Goal: Communication & Community: Answer question/provide support

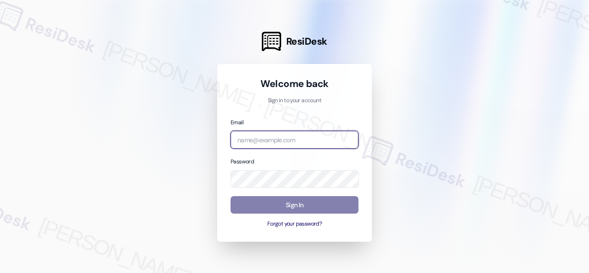
click at [260, 140] on input "email" at bounding box center [294, 140] width 128 height 18
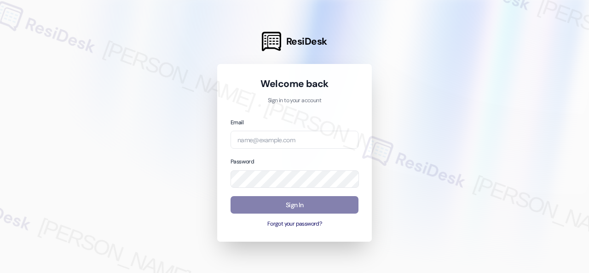
click at [432, 97] on div at bounding box center [294, 136] width 589 height 273
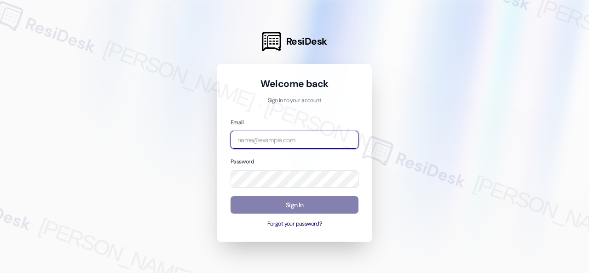
click at [250, 137] on input "email" at bounding box center [294, 140] width 128 height 18
paste input "[EMAIL_ADDRESS][PERSON_NAME][PERSON_NAME][PERSON_NAME][DOMAIN_NAME]"
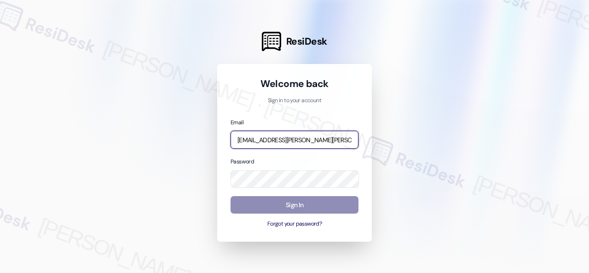
scroll to position [0, 23]
type input "[EMAIL_ADDRESS][PERSON_NAME][PERSON_NAME][PERSON_NAME][DOMAIN_NAME]"
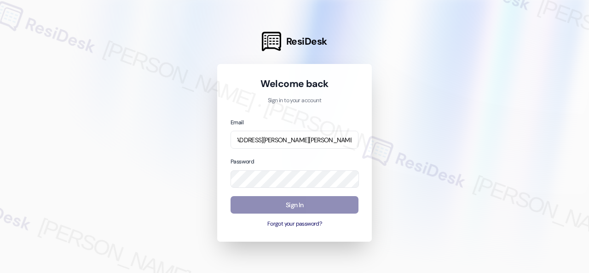
scroll to position [0, 0]
click at [431, 128] on div at bounding box center [294, 136] width 589 height 273
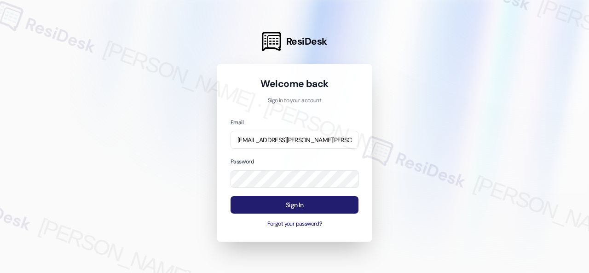
click at [275, 207] on button "Sign In" at bounding box center [294, 205] width 128 height 18
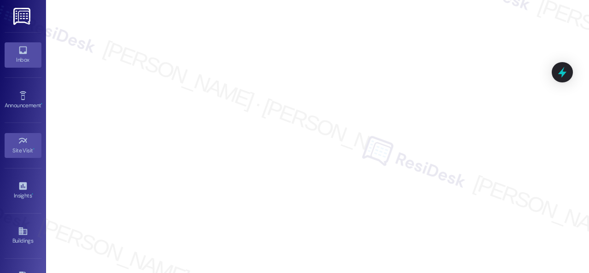
click at [22, 57] on div "Inbox" at bounding box center [23, 59] width 46 height 9
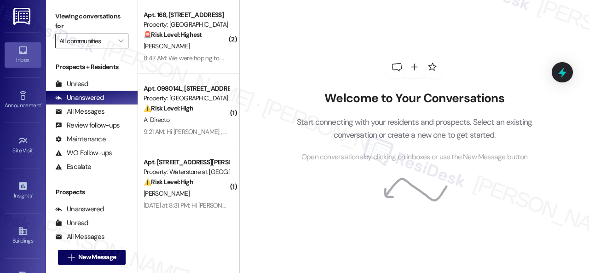
click at [86, 45] on input "All communities" at bounding box center [86, 41] width 54 height 15
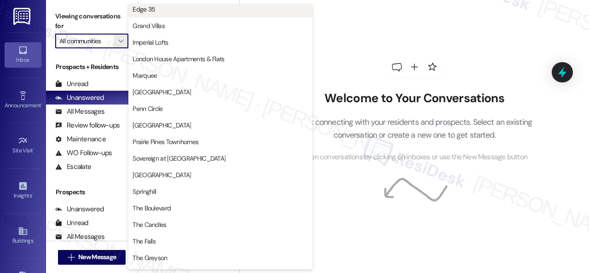
scroll to position [182, 0]
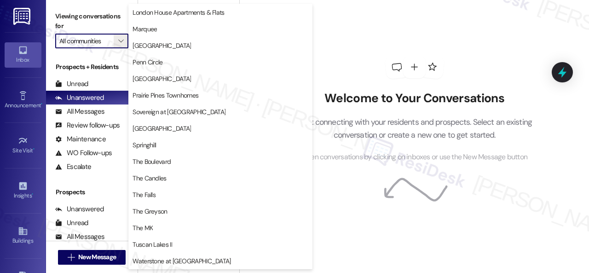
click at [361, 51] on div "Welcome to Your Conversations Start connecting with your residents and prospect…" at bounding box center [415, 109] width 276 height 218
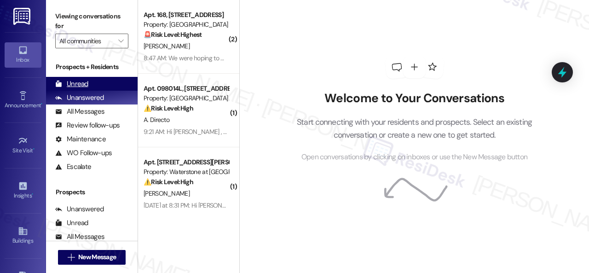
click at [84, 86] on div "Unread" at bounding box center [71, 84] width 33 height 10
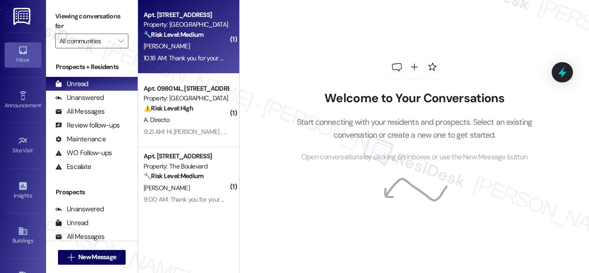
click at [212, 50] on div "[PERSON_NAME]" at bounding box center [186, 46] width 87 height 12
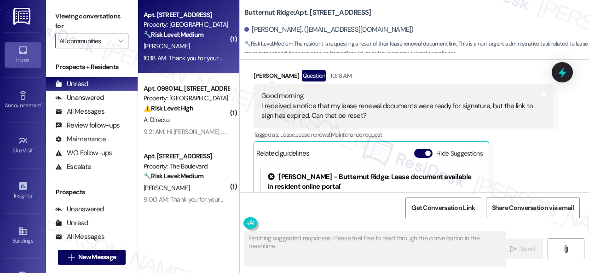
scroll to position [1410, 0]
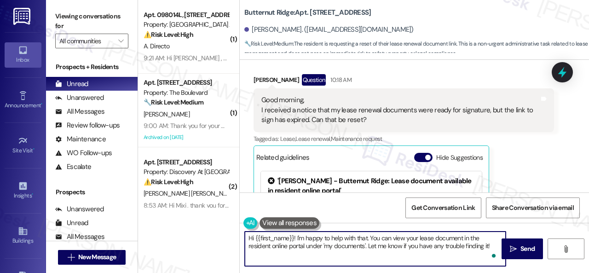
drag, startPoint x: 297, startPoint y: 238, endPoint x: 491, endPoint y: 243, distance: 194.2
click at [491, 243] on textarea "Hi {{first_name}}! I'm happy to help with that. You can view your lease documen…" at bounding box center [375, 248] width 261 height 35
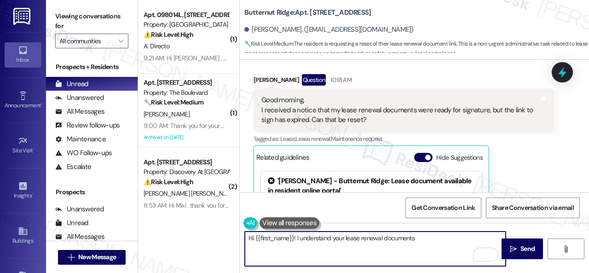
click at [343, 239] on textarea "Hi {{first_name}}! I understand your lease renewal documents" at bounding box center [375, 248] width 261 height 35
click at [455, 240] on textarea "Hi {{first_name}}! I understand the link to sign the lease renewal documents" at bounding box center [375, 248] width 261 height 35
click at [464, 236] on textarea "Hi {{first_name}}! I understand the link to sign the lease renewal documents ex…" at bounding box center [375, 248] width 261 height 35
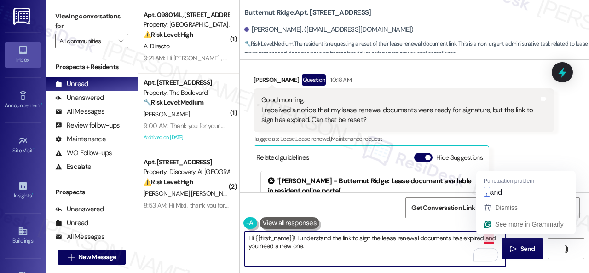
click at [487, 241] on textarea "Hi {{first_name}}! I understand the link to sign the lease renewal documents ha…" at bounding box center [375, 248] width 261 height 35
click at [487, 237] on textarea "Hi {{first_name}}! I understand the link to sign the lease renewal documents ha…" at bounding box center [375, 248] width 261 height 35
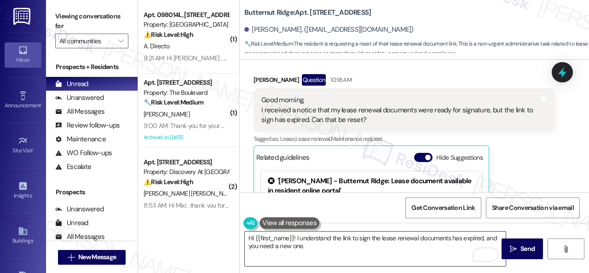
click at [409, 248] on textarea "Hi {{first_name}}! I understand the link to sign the lease renewal documents ha…" at bounding box center [375, 248] width 261 height 35
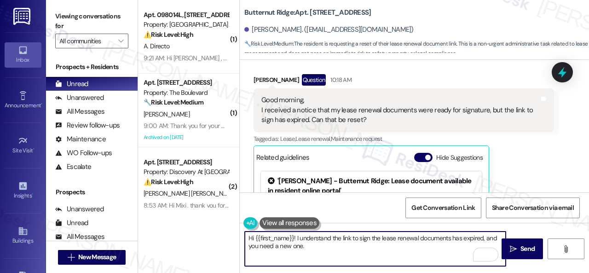
paste textarea "I will forward your concern to the site team and get back to you as soon as I r…"
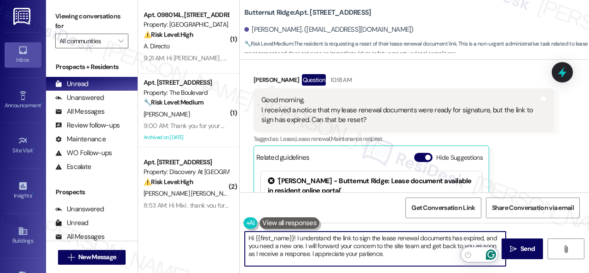
click at [421, 254] on textarea "Hi {{first_name}}! I understand the link to sign the lease renewal documents ha…" at bounding box center [375, 248] width 261 height 35
type textarea "Hi {{first_name}}! I understand the link to sign the lease renewal documents ha…"
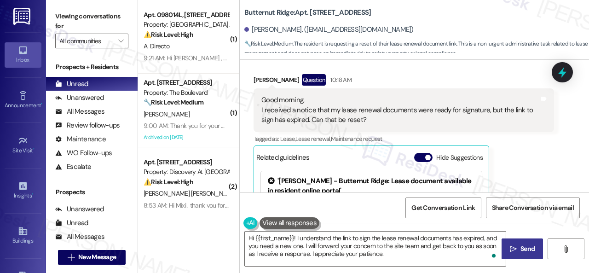
click at [520, 248] on span "Send" at bounding box center [527, 249] width 14 height 10
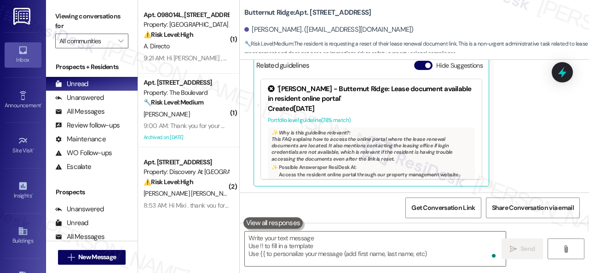
scroll to position [1364, 0]
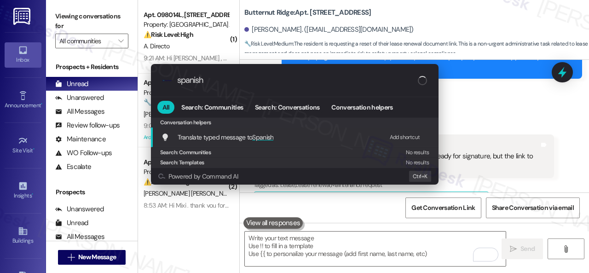
click at [404, 139] on div "Add shortcut" at bounding box center [405, 138] width 30 height 10
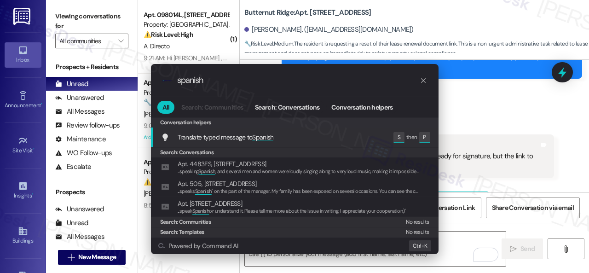
drag, startPoint x: 210, startPoint y: 81, endPoint x: 98, endPoint y: 78, distance: 111.4
click at [105, 79] on div ".cls-1{fill:#0a055f;}.cls-2{fill:#0cc4c4;} resideskLogoBlueOrange spanish All S…" at bounding box center [294, 136] width 589 height 273
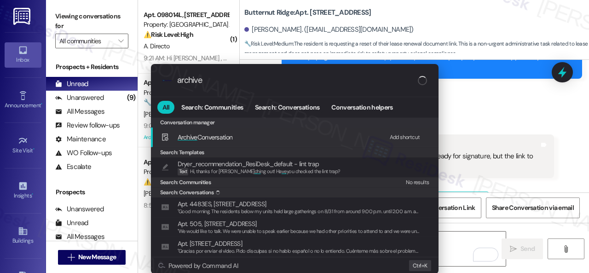
click at [398, 135] on div "Add shortcut" at bounding box center [405, 138] width 30 height 10
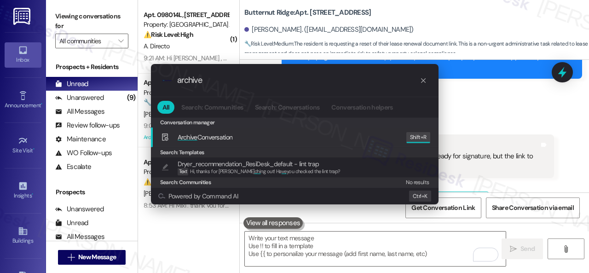
drag, startPoint x: 208, startPoint y: 81, endPoint x: 40, endPoint y: 79, distance: 167.9
click at [57, 81] on div ".cls-1{fill:#0a055f;}.cls-2{fill:#0cc4c4;} resideskLogoBlueOrange archive All S…" at bounding box center [294, 136] width 589 height 273
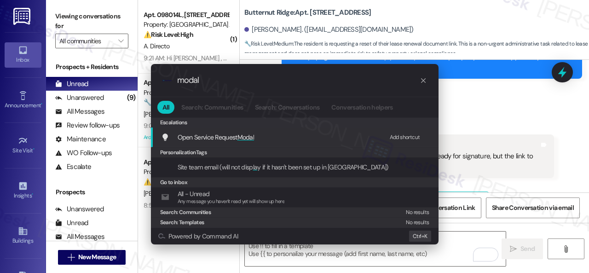
click at [402, 135] on div "Add shortcut" at bounding box center [405, 138] width 30 height 10
drag, startPoint x: 214, startPoint y: 81, endPoint x: 100, endPoint y: 73, distance: 114.4
click at [107, 76] on div ".cls-1{fill:#0a055f;}.cls-2{fill:#0cc4c4;} resideskLogoBlueOrange modal All Sea…" at bounding box center [294, 136] width 589 height 273
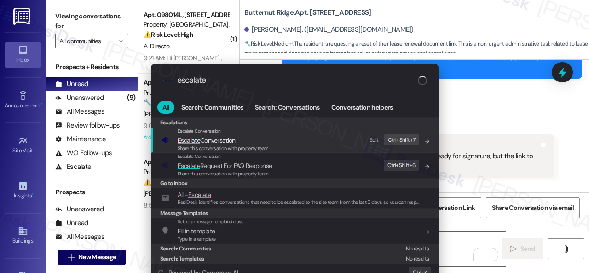
type input "escalate"
click at [372, 139] on div "Edit" at bounding box center [373, 140] width 9 height 10
click at [186, 138] on span "Escalate" at bounding box center [189, 140] width 23 height 8
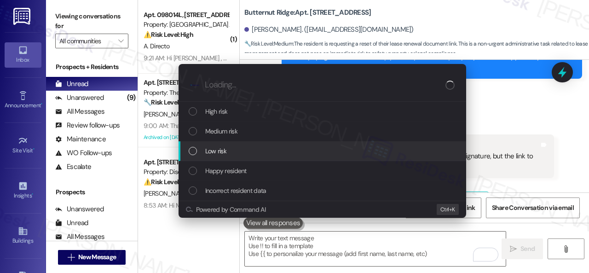
click at [214, 148] on span "Low risk" at bounding box center [215, 151] width 21 height 10
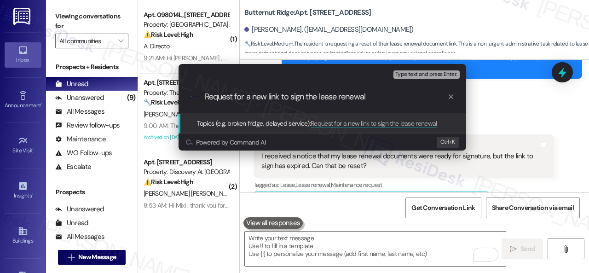
type input "Request for a new link to sign the lease renewal."
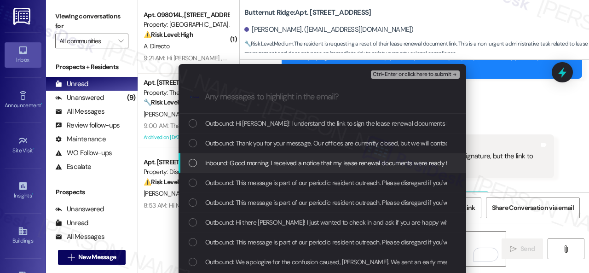
click at [255, 166] on span "Inbound: Good morning, I received a notice that my lease renewal documents were…" at bounding box center [410, 163] width 411 height 10
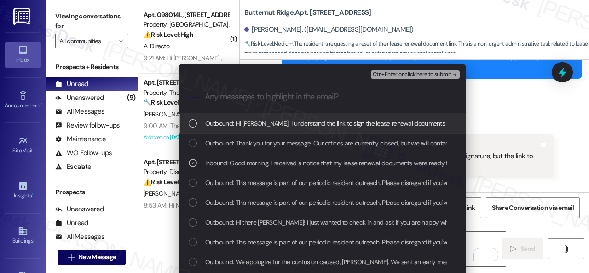
click at [402, 74] on span "Ctrl+Enter or click here to submit" at bounding box center [412, 74] width 79 height 6
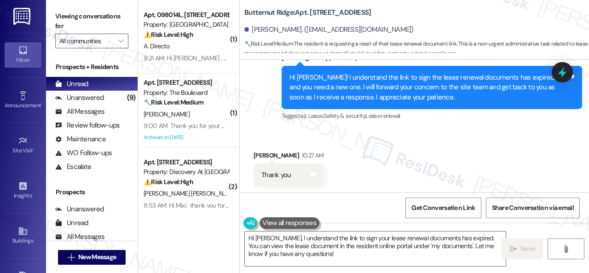
scroll to position [1751, 0]
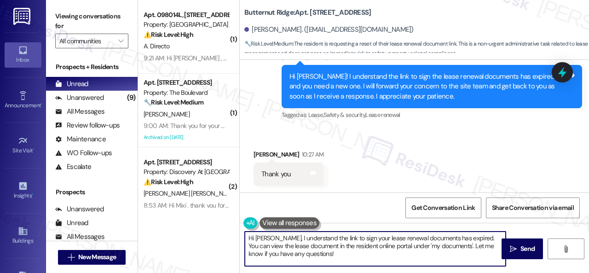
drag, startPoint x: 317, startPoint y: 255, endPoint x: 202, endPoint y: 221, distance: 120.0
click at [197, 220] on div "( 1 ) Apt. 098014L, [STREET_ADDRESS][PERSON_NAME] Property: London House Apartm…" at bounding box center [363, 136] width 451 height 273
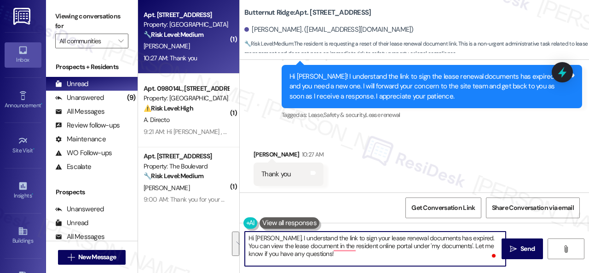
type textarea "P"
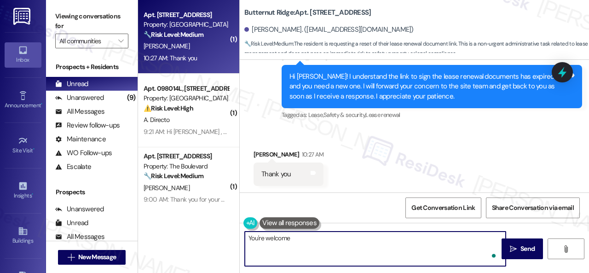
type textarea "You're welcome!"
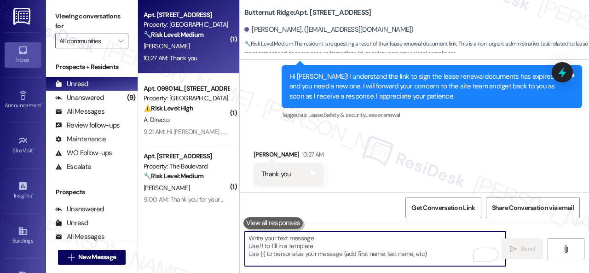
scroll to position [1751, 0]
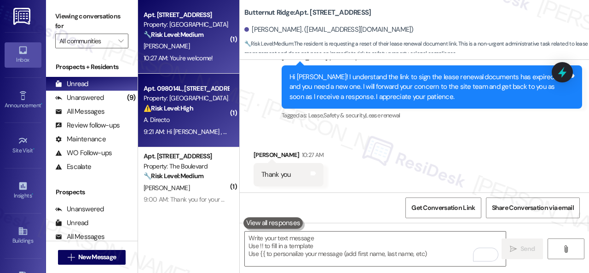
click at [214, 124] on div "A. Directo" at bounding box center [186, 120] width 87 height 12
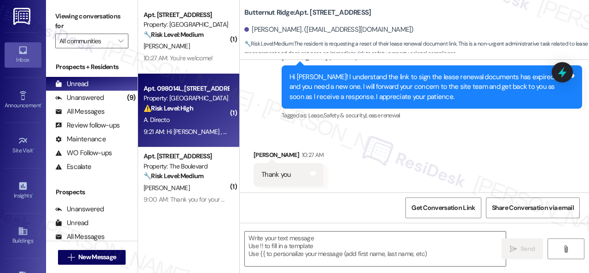
type textarea "Fetching suggested responses. Please feel free to read through the conversation…"
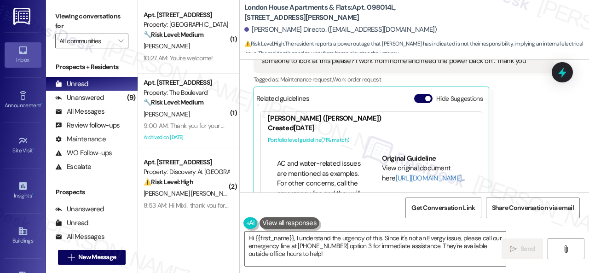
scroll to position [46, 0]
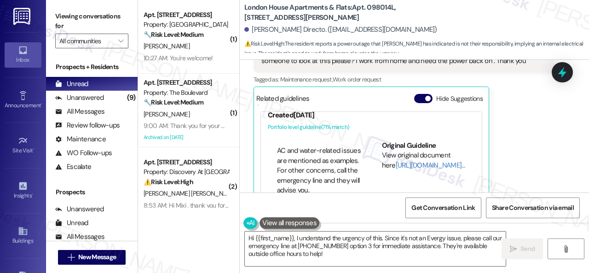
click at [311, 148] on li "AC and water-related issues are mentioned as examples. For other concerns, call…" at bounding box center [319, 170] width 84 height 49
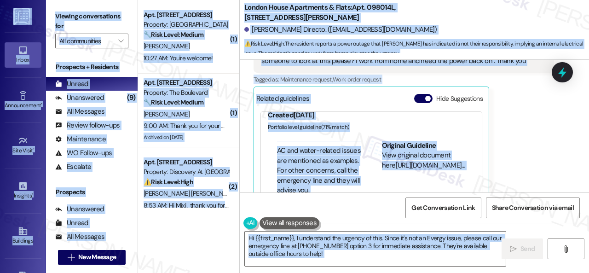
click at [311, 148] on li "AC and water-related issues are mentioned as examples. For other concerns, call…" at bounding box center [319, 170] width 84 height 49
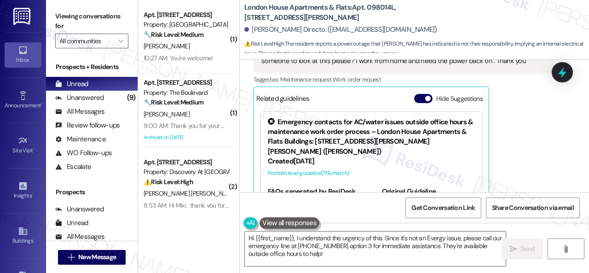
scroll to position [3846, 0]
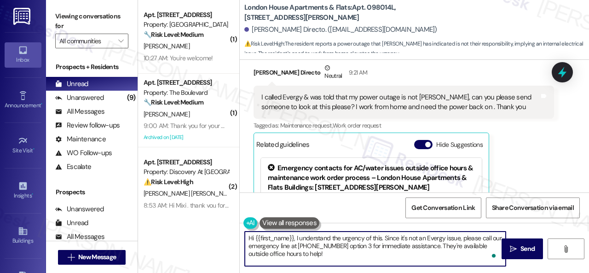
drag, startPoint x: 298, startPoint y: 237, endPoint x: 362, endPoint y: 258, distance: 66.9
click at [357, 258] on textarea "Hi {{first_name}}, I understand the urgency of this. Since it's not an Evergy i…" at bounding box center [375, 248] width 261 height 35
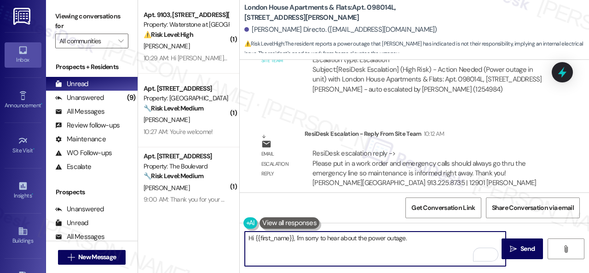
scroll to position [3, 0]
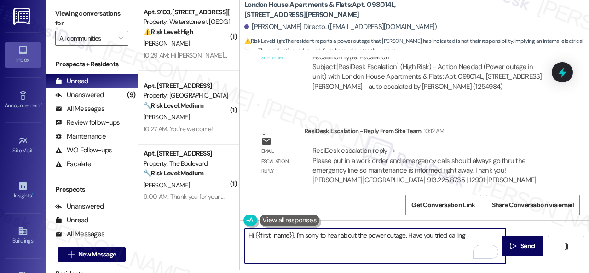
click at [470, 233] on textarea "Hi {{first_name}}, I'm sorry to hear about the power outage. Have you tried cal…" at bounding box center [375, 246] width 261 height 35
type textarea "Hi {{first_name}}, I'm sorry to hear about the power outage. Have you tried cal…"
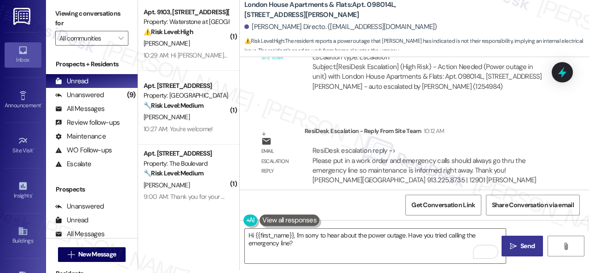
click at [533, 236] on button " Send" at bounding box center [521, 246] width 41 height 21
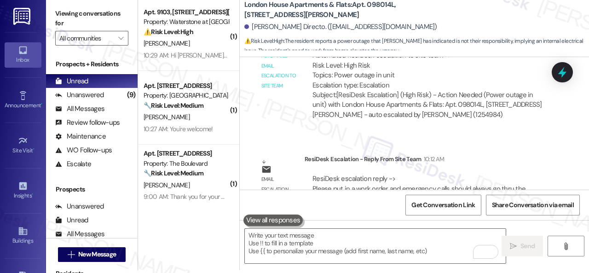
scroll to position [4278, 0]
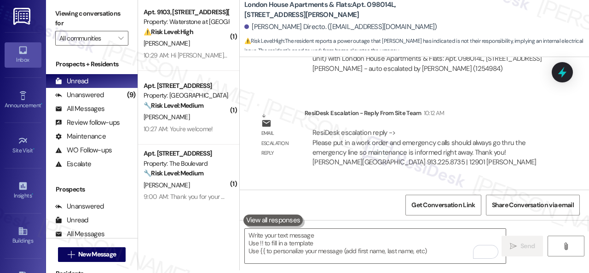
click at [295, 181] on div "Sent via SMS [PERSON_NAME] 10:30 AM Hi [PERSON_NAME], I'm sorry to hear about t…" at bounding box center [414, 218] width 349 height 74
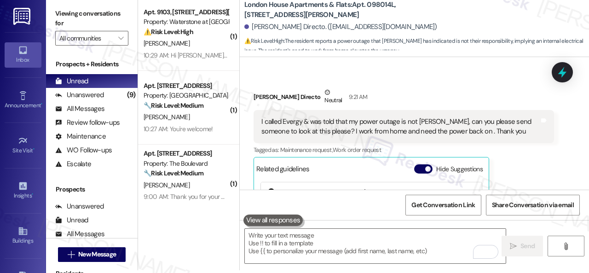
scroll to position [3818, 0]
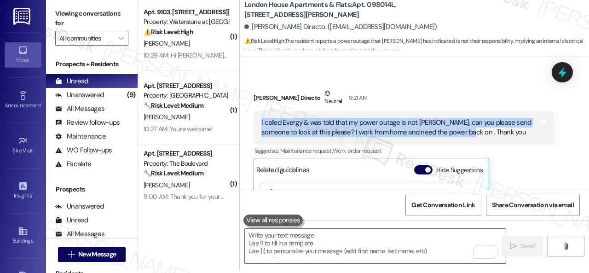
drag, startPoint x: 255, startPoint y: 112, endPoint x: 461, endPoint y: 122, distance: 205.9
click at [461, 122] on div "I called Evergy & was told that my power outage is not [PERSON_NAME], can you p…" at bounding box center [403, 128] width 300 height 34
copy div "I called Evergy & was told that my power outage is not [PERSON_NAME], can you p…"
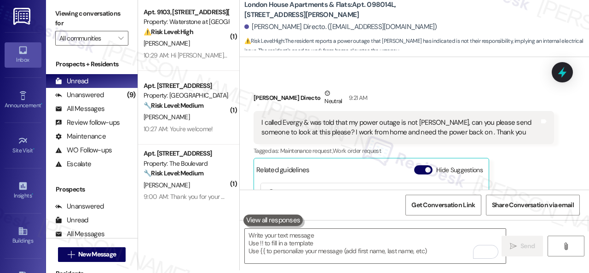
click at [395, 88] on div "[PERSON_NAME] Directo Neutral 9:21 AM" at bounding box center [403, 99] width 300 height 23
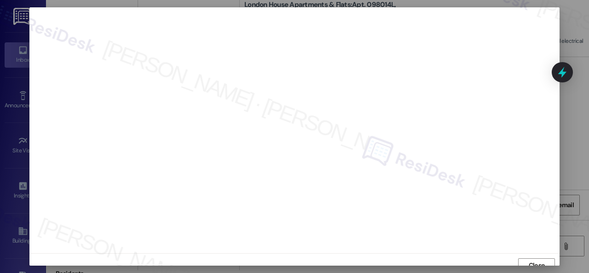
scroll to position [7, 0]
click at [538, 256] on span "Close" at bounding box center [537, 258] width 16 height 10
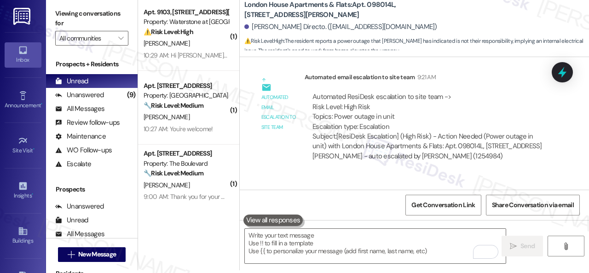
scroll to position [4324, 0]
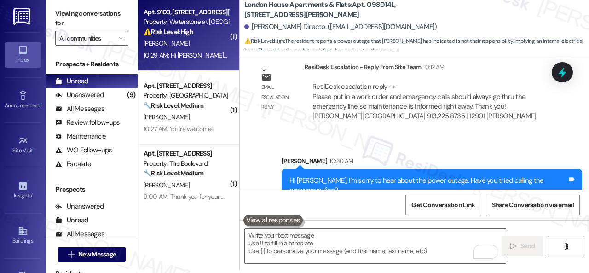
click at [203, 35] on div "⚠️ Risk Level: High The resident is following up on a rent correction issue tha…" at bounding box center [186, 32] width 85 height 10
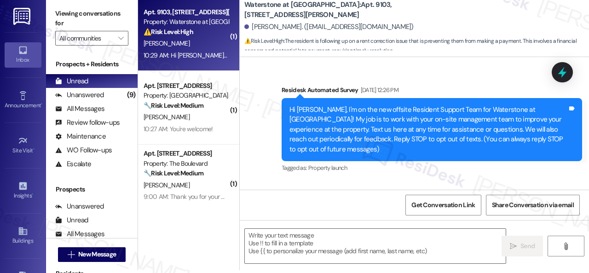
type textarea "Fetching suggested responses. Please feel free to read through the conversation…"
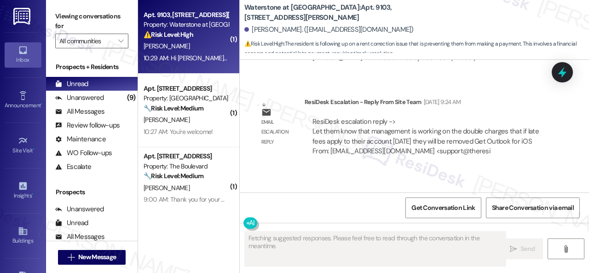
scroll to position [6427, 0]
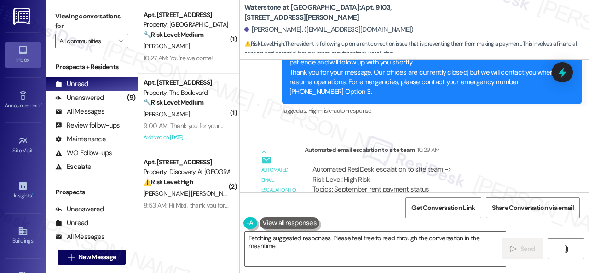
scroll to position [6685, 0]
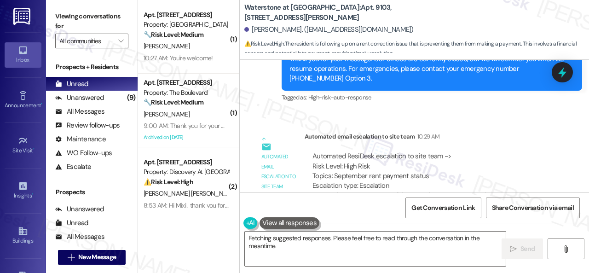
click at [254, 168] on div "Automated email escalation to site team Automated email escalation to site team…" at bounding box center [404, 179] width 314 height 109
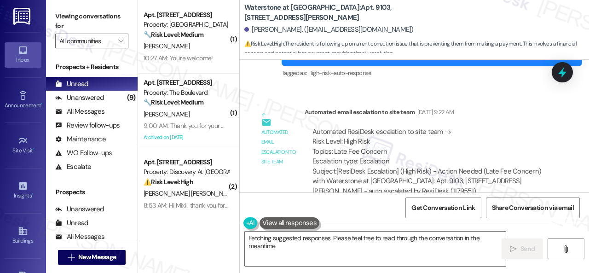
scroll to position [5167, 0]
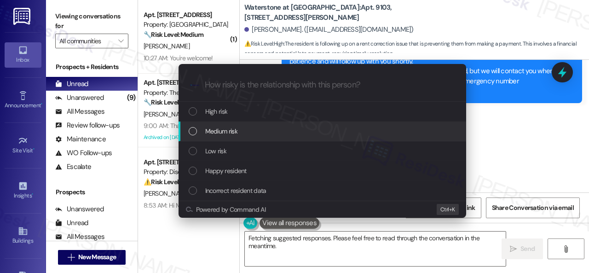
click at [217, 128] on span "Medium risk" at bounding box center [221, 131] width 32 height 10
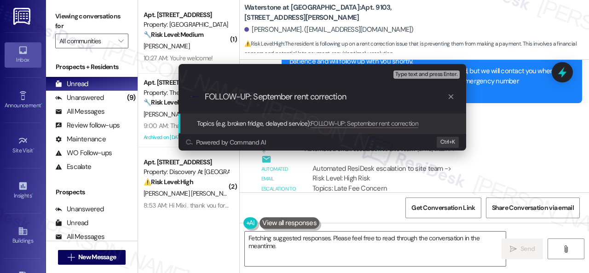
type input "FOLLOW-UP: September rent correction."
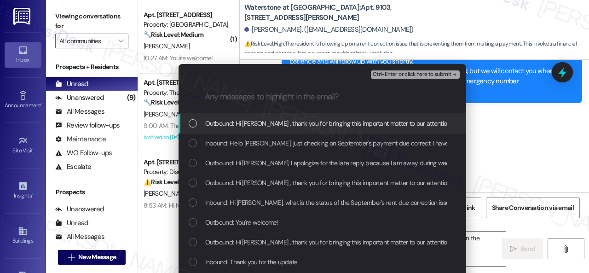
click at [267, 139] on span "Inbound: Hello [PERSON_NAME], just checking on September's payment due correct.…" at bounding box center [467, 143] width 524 height 10
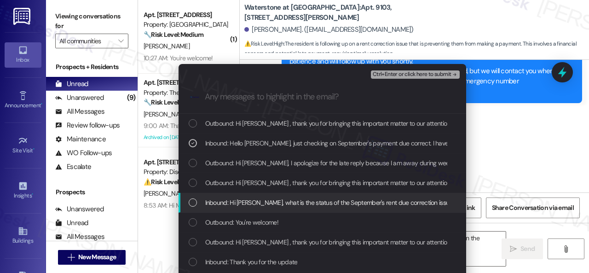
click at [280, 202] on span "Inbound: Hi [PERSON_NAME], what is the status of the September's rent due corre…" at bounding box center [427, 202] width 444 height 10
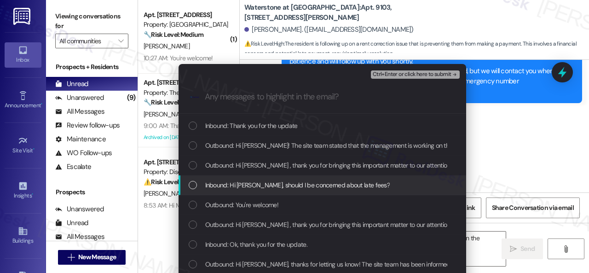
scroll to position [138, 0]
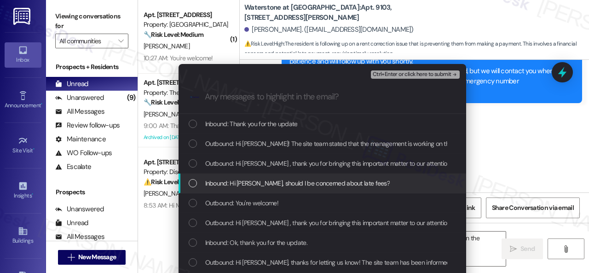
click at [278, 179] on span "Inbound: Hi [PERSON_NAME], should I be concerned about late fees?" at bounding box center [297, 183] width 185 height 10
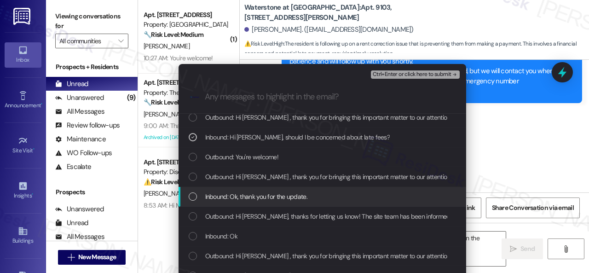
scroll to position [230, 0]
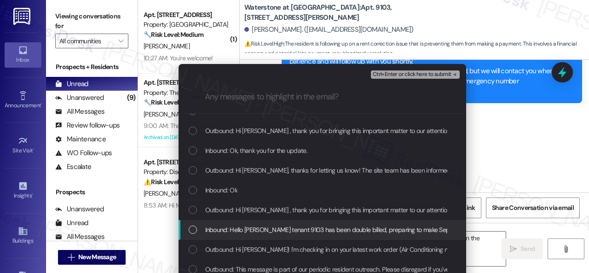
click at [254, 231] on span "Inbound: Hello [PERSON_NAME] tenant 9103 has been double billed, preparing to m…" at bounding box center [494, 230] width 578 height 10
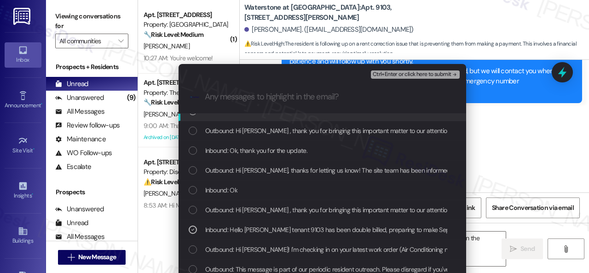
click at [396, 76] on span "Ctrl+Enter or click here to submit" at bounding box center [412, 74] width 79 height 6
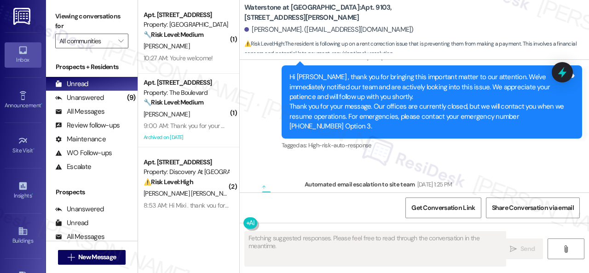
scroll to position [6435, 0]
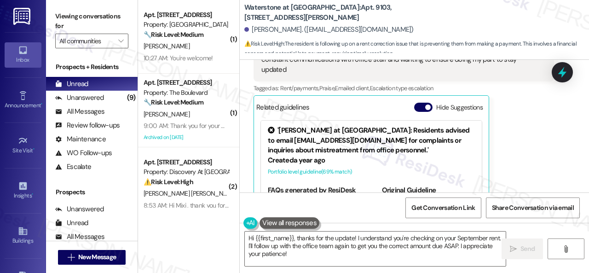
click at [552, 108] on div "Received via SMS Helen Edwards 10:28 AM Hello Sarah, just checking on September…" at bounding box center [404, 126] width 314 height 216
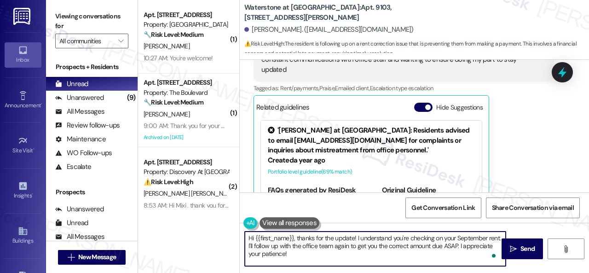
drag, startPoint x: 301, startPoint y: 256, endPoint x: 167, endPoint y: 216, distance: 139.3
click at [167, 216] on div "( 1 ) Apt. 5730G2, 5800 Great Northern Boulevard Property: Butternut Ridge 🔧 Ri…" at bounding box center [363, 136] width 451 height 273
paste textarea "I haven't received a response from the site team yet, but I have made a follow-…"
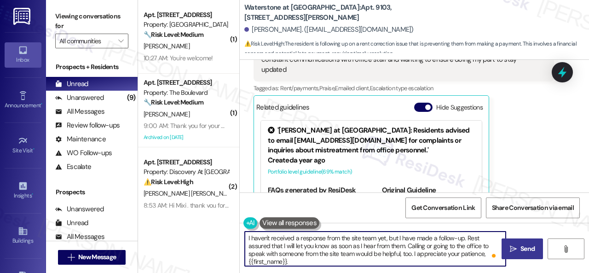
type textarea "I haven't received a response from the site team yet, but I have made a follow-…"
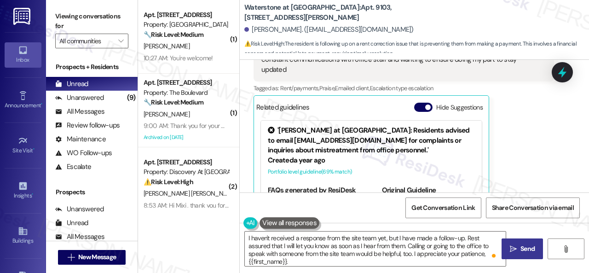
click at [518, 246] on span "Send" at bounding box center [527, 249] width 18 height 10
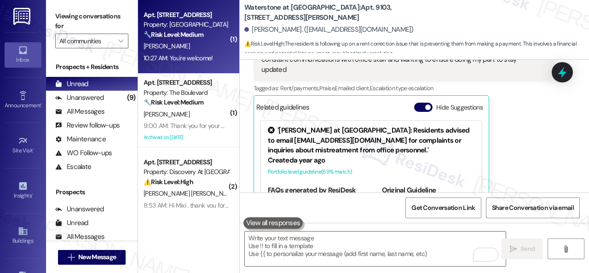
click at [200, 50] on div "[PERSON_NAME]" at bounding box center [186, 46] width 87 height 12
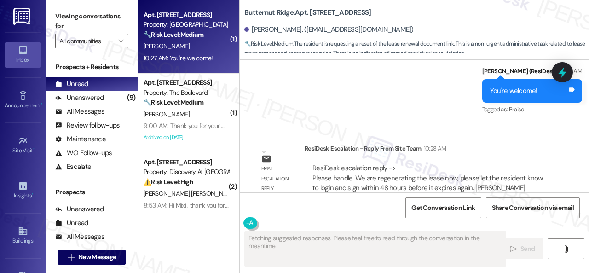
scroll to position [1951, 0]
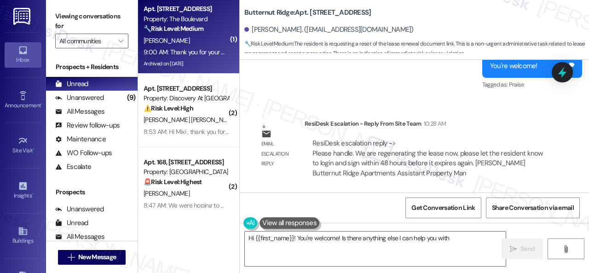
type textarea "Hi {{first_name}}! You're welcome! Is there anything else I can help you with"
click at [200, 53] on div "9:00 AM: Thank you for your message. Our offices are currently closed, but we w…" at bounding box center [426, 52] width 565 height 8
type textarea "Fetching suggested responses. Please feel free to read through the conversation…"
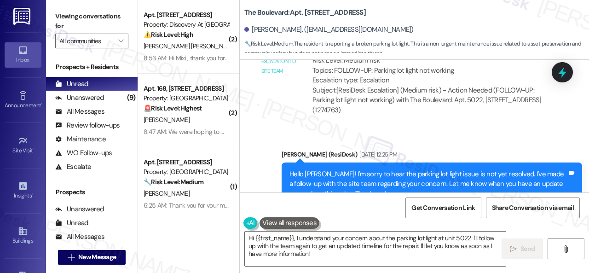
scroll to position [3282, 0]
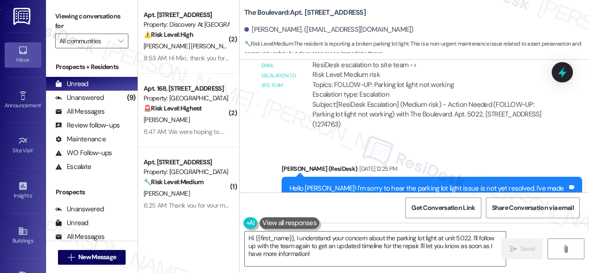
click at [310, 13] on b "The Boulevard: Apt. 5022, 4800 Skyline Dr" at bounding box center [304, 13] width 121 height 10
copy b "5022"
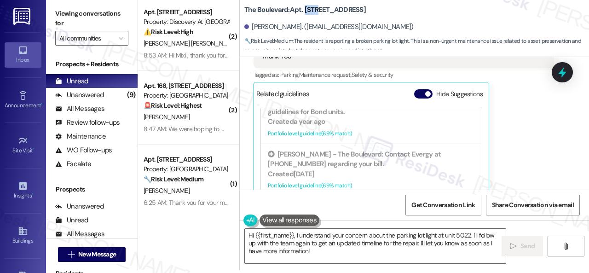
scroll to position [4484, 0]
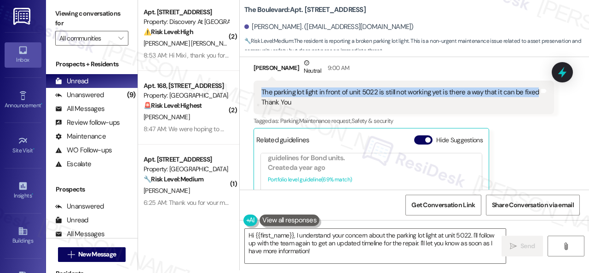
drag, startPoint x: 261, startPoint y: 100, endPoint x: 531, endPoint y: 102, distance: 269.6
click at [531, 102] on div "The parking lot light in front of unit 5022 is still not working yet is there a…" at bounding box center [400, 97] width 278 height 20
copy div "The parking lot light in front of unit 5022 is still not working yet is there a…"
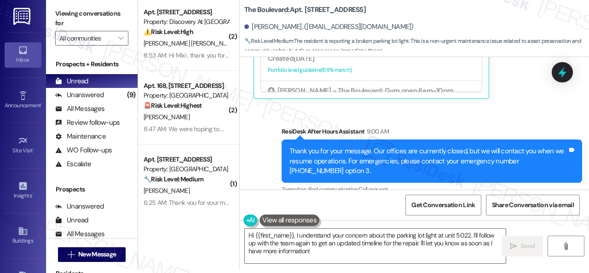
scroll to position [4668, 0]
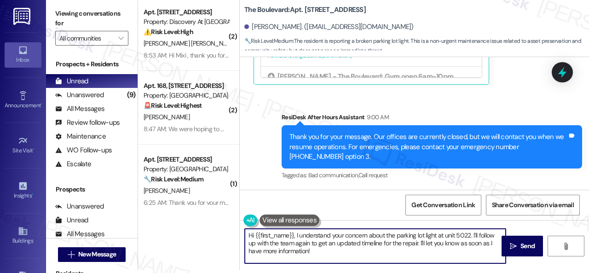
drag, startPoint x: 296, startPoint y: 233, endPoint x: 321, endPoint y: 253, distance: 31.5
click at [320, 253] on textarea "Hi {{first_name}}, I understand your concern about the parking lot light at uni…" at bounding box center [375, 246] width 261 height 35
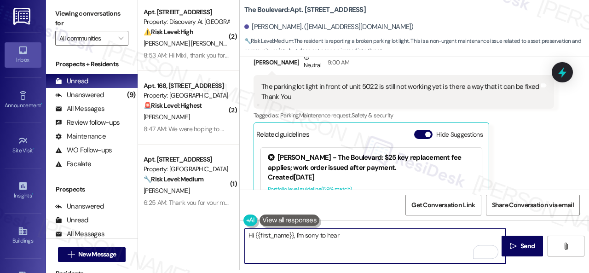
scroll to position [4438, 0]
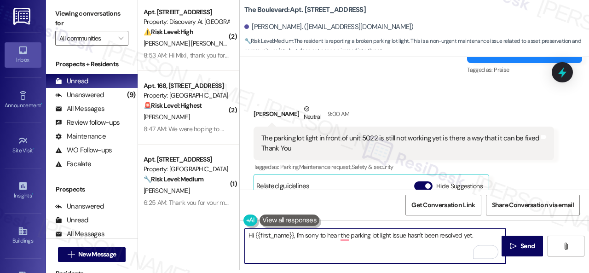
click at [346, 243] on textarea "Hi {{first_name}}, I'm sorry to hear the parking lot light issue hasn't been re…" at bounding box center [375, 246] width 261 height 35
click at [346, 238] on textarea "Hi {{first_name}}, I'm sorry to hear the parking lot light issue hasn't been re…" at bounding box center [375, 246] width 261 height 35
click at [478, 235] on textarea "Hi {{first_name}}, I'm sorry to hear the parking lot light issue hasn't been re…" at bounding box center [375, 246] width 261 height 35
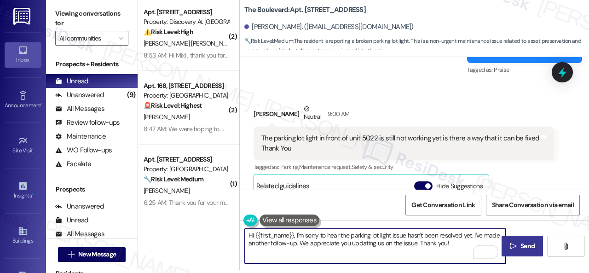
type textarea "Hi {{first_name}}, I'm sorry to hear the parking lot light issue hasn't been re…"
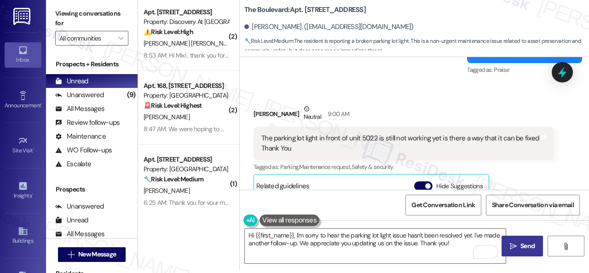
click at [518, 243] on span "Send" at bounding box center [527, 246] width 18 height 10
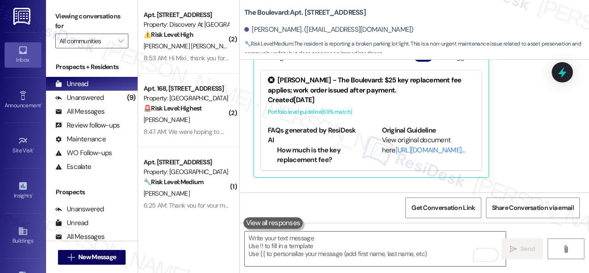
scroll to position [4570, 0]
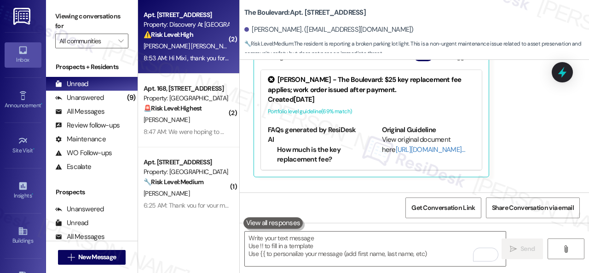
click at [215, 44] on div "[PERSON_NAME] [PERSON_NAME]" at bounding box center [186, 46] width 87 height 12
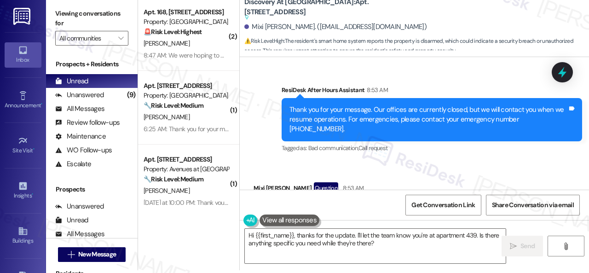
scroll to position [3052, 0]
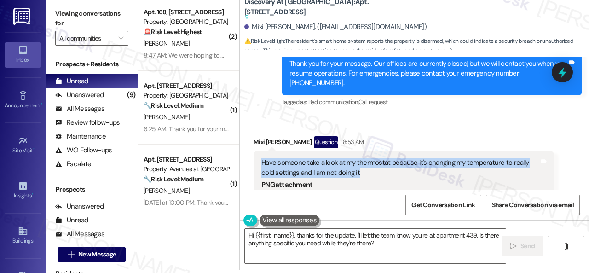
drag, startPoint x: 261, startPoint y: 110, endPoint x: 363, endPoint y: 121, distance: 101.8
click at [363, 158] on div "Have someone take a look at my thermostat because it's changing my temperature …" at bounding box center [400, 168] width 278 height 20
click at [296, 236] on textarea "Hi {{first_name}}, thanks for the update. I'll let the team know you're at apar…" at bounding box center [375, 246] width 261 height 35
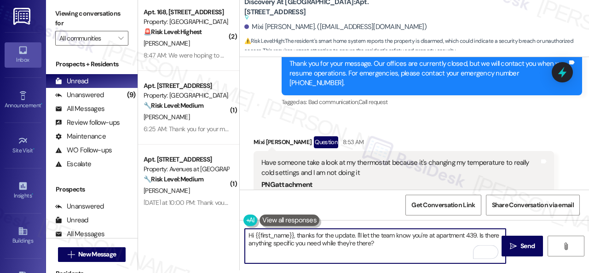
drag, startPoint x: 296, startPoint y: 234, endPoint x: 386, endPoint y: 241, distance: 89.5
click at [386, 241] on textarea "Hi {{first_name}}, thanks for the update. I'll let the team know you're at apar…" at bounding box center [375, 246] width 261 height 35
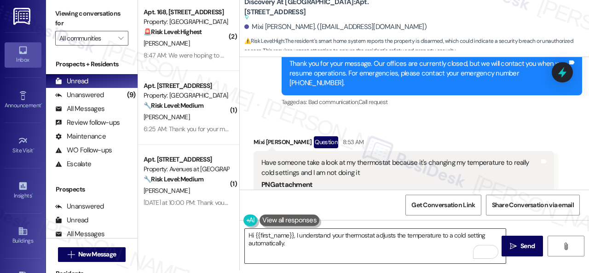
click at [301, 248] on textarea "Hi {{first_name}}, I understand your thermostat adjusts the temperature to a co…" at bounding box center [375, 246] width 261 height 35
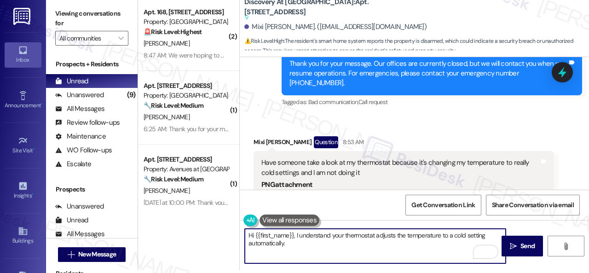
paste textarea "Is there already a work order for the issue? If so, may I have the work order n…"
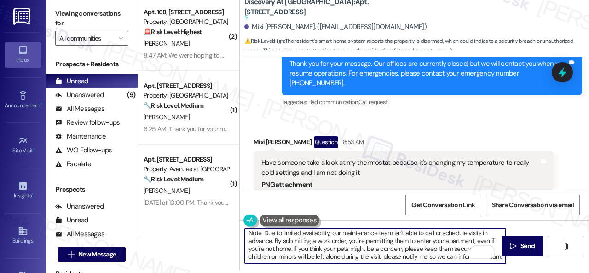
scroll to position [0, 0]
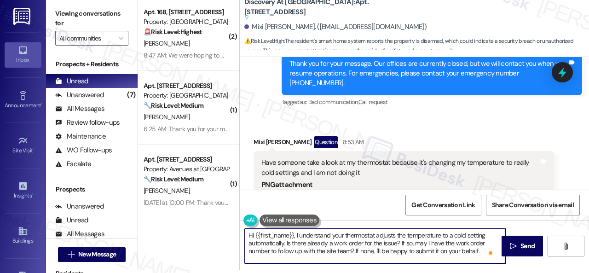
click at [286, 244] on textarea "Hi {{first_name}}, I understand your thermostat adjusts the temperature to a co…" at bounding box center [375, 246] width 261 height 35
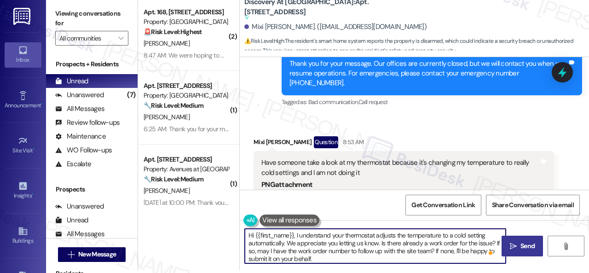
type textarea "Hi {{first_name}}, I understand your thermostat adjusts the temperature to a co…"
click at [514, 242] on span " Send" at bounding box center [522, 246] width 29 height 10
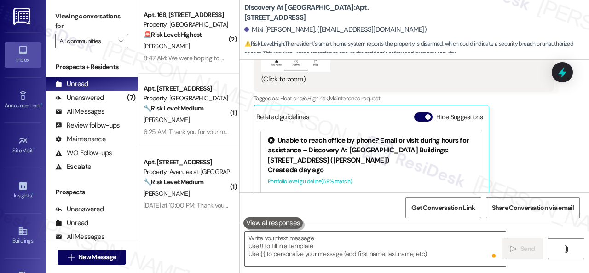
scroll to position [3412, 0]
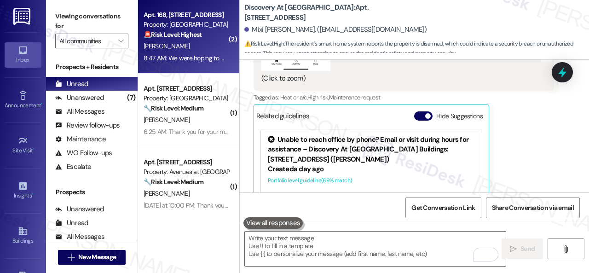
click at [203, 49] on div "[PERSON_NAME]" at bounding box center [186, 46] width 87 height 12
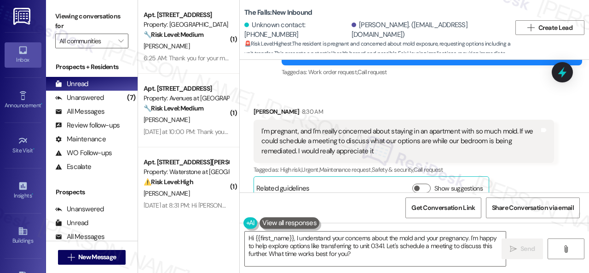
scroll to position [6995, 0]
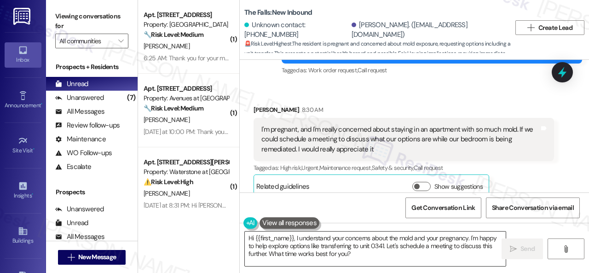
drag, startPoint x: 422, startPoint y: 253, endPoint x: 385, endPoint y: 253, distance: 37.7
click at [424, 253] on textarea "Hi {{first_name}}, I understand your concerns about the mold and your pregnancy…" at bounding box center [375, 248] width 261 height 35
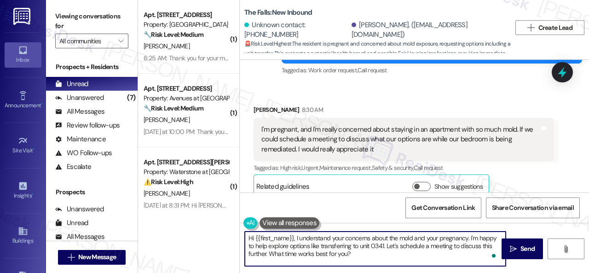
drag, startPoint x: 365, startPoint y: 255, endPoint x: 213, endPoint y: 238, distance: 153.3
click at [213, 239] on div "( 1 ) Apt. 5770B2, 5800 Great Northern Boulevard Property: Butternut Ridge 🔧 Ri…" at bounding box center [363, 136] width 451 height 273
paste textarea "I will forward your concern to the site team and get back to you as soon as I r…"
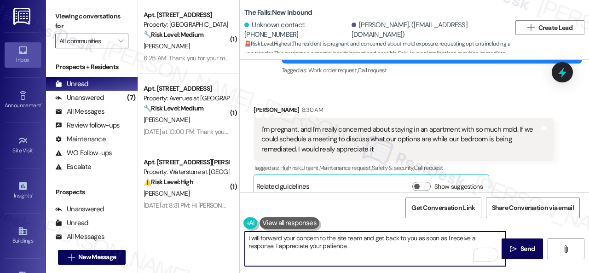
click at [318, 237] on textarea "I will forward your concern to the site team and get back to you as soon as I r…" at bounding box center [375, 248] width 261 height 35
click at [385, 243] on textarea "I will forward your concern and request to the site team and get back to you as…" at bounding box center [375, 248] width 261 height 35
type textarea "I will forward your concern and request to the site team and get back to you as…"
click at [520, 248] on span "Send" at bounding box center [527, 249] width 14 height 10
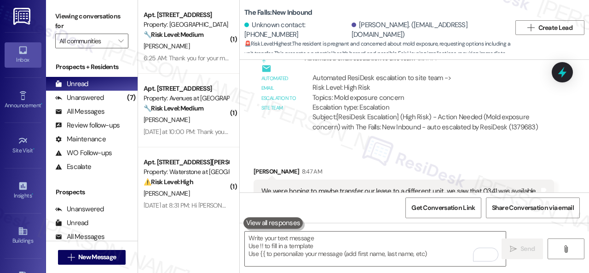
scroll to position [7224, 0]
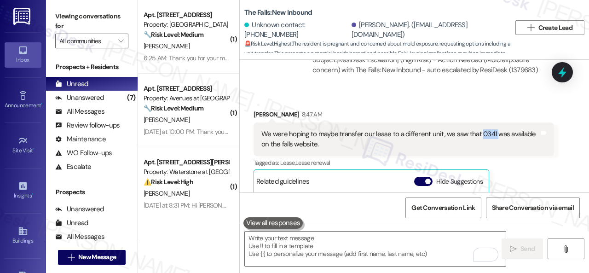
drag, startPoint x: 477, startPoint y: 109, endPoint x: 492, endPoint y: 109, distance: 15.2
click at [492, 129] on div "We were hoping to maybe transfer our lease to a different unit, we saw that 034…" at bounding box center [400, 139] width 278 height 20
copy div "0341"
click at [511, 156] on div "Sedona Hayes 8:47 AM We were hoping to maybe transfer our lease to a different …" at bounding box center [403, 205] width 300 height 193
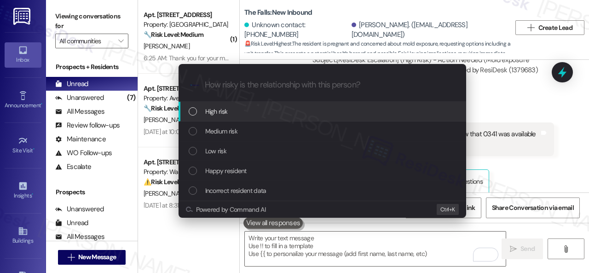
click at [220, 113] on span "High risk" at bounding box center [216, 111] width 23 height 10
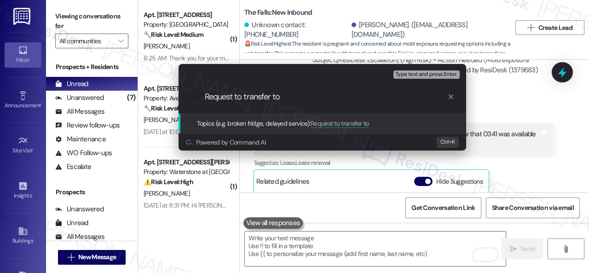
paste input "0341"
type input "Request to transfer to 0341 due to the mold situation in the unit."
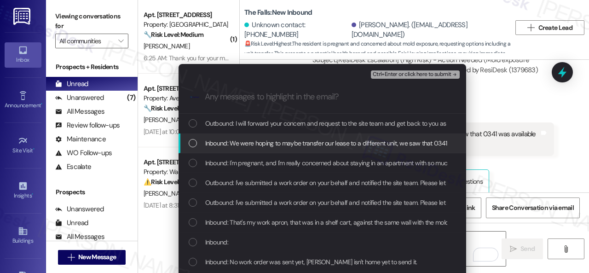
click at [220, 145] on span "Inbound: We were hoping to maybe transfer our lease to a different unit, we saw…" at bounding box center [372, 143] width 334 height 10
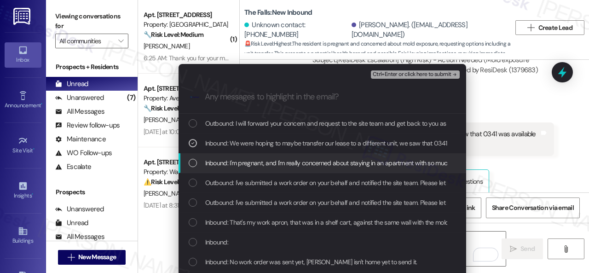
click at [221, 163] on span "Inbound: I'm pregnant, and I'm really concerned about staying in an apartment w…" at bounding box center [510, 163] width 611 height 10
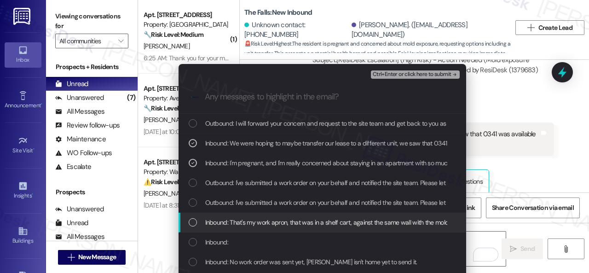
click at [222, 224] on span "Inbound: That's my work apron, that was in a shelf cart, against the same wall …" at bounding box center [327, 222] width 244 height 10
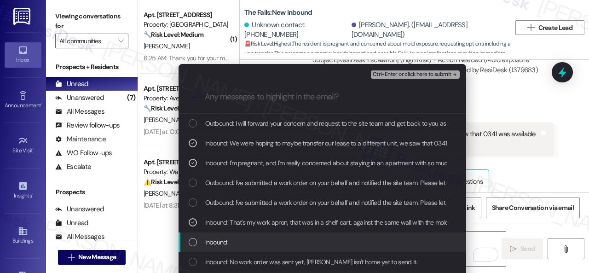
click at [219, 244] on span "Inbound:" at bounding box center [216, 242] width 23 height 10
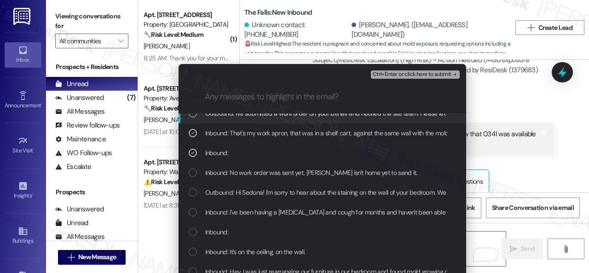
scroll to position [92, 0]
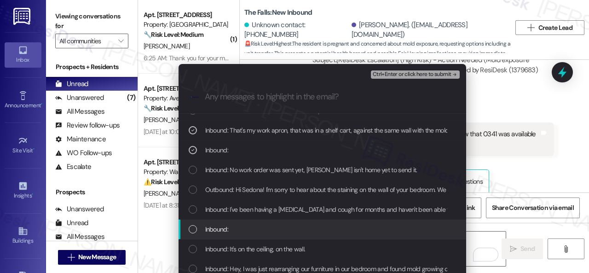
click at [214, 230] on span "Inbound:" at bounding box center [216, 229] width 23 height 10
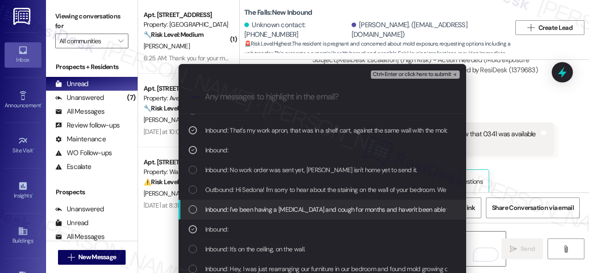
click at [226, 207] on span "Inbound: I've been having a stuffy nose and cough for months and haven't been a…" at bounding box center [435, 209] width 461 height 10
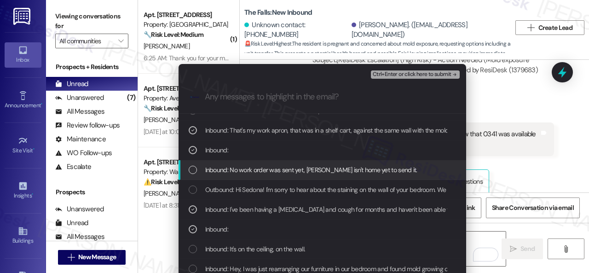
scroll to position [138, 0]
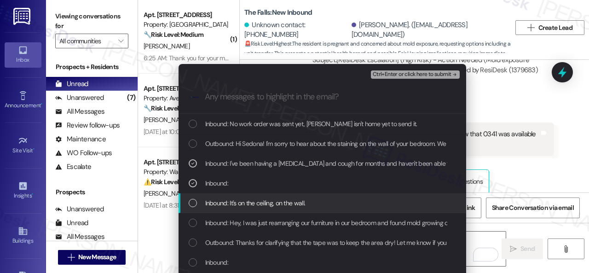
click at [212, 202] on span "Inbound: It's on the ceiling, on the wall." at bounding box center [255, 203] width 100 height 10
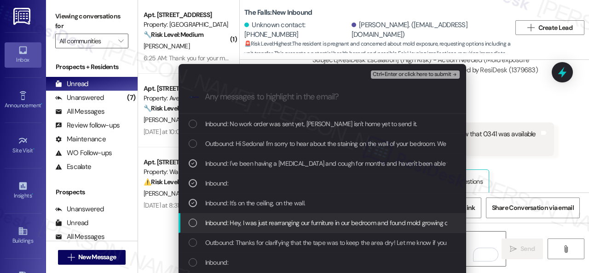
click at [212, 221] on span "Inbound: Hey, I was just rearranging our furniture in our bedroom and found mol…" at bounding box center [339, 223] width 269 height 10
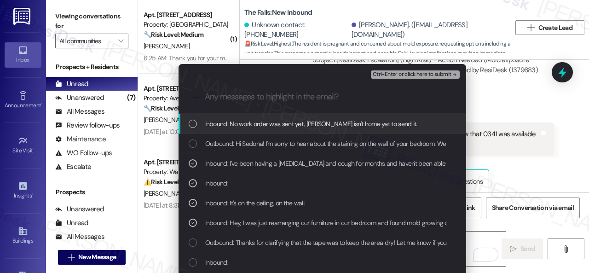
click at [384, 75] on span "Ctrl+Enter or click here to submit" at bounding box center [412, 74] width 79 height 6
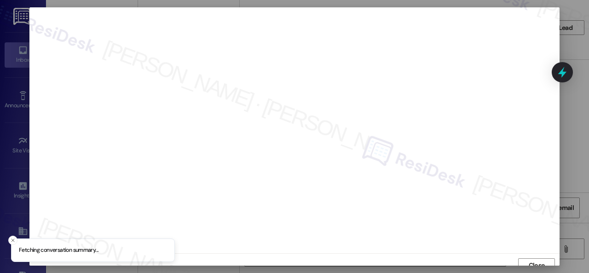
scroll to position [7, 0]
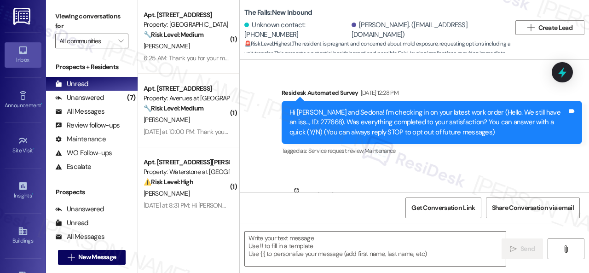
type textarea "Fetching suggested responses. Please feel free to read through the conversation…"
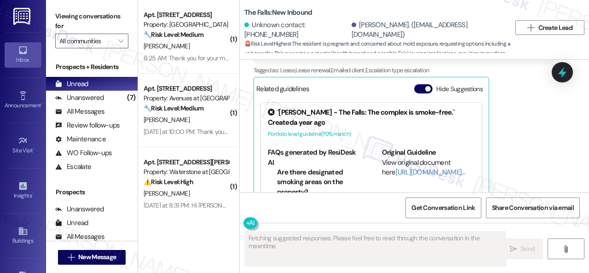
scroll to position [7316, 0]
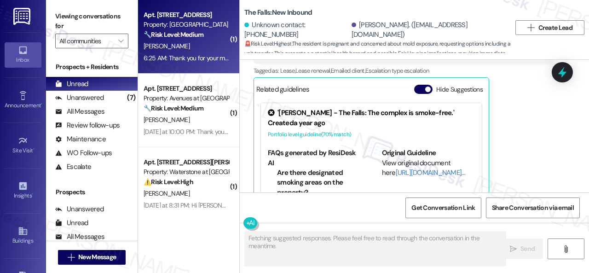
click at [196, 55] on div "6:25 AM: Thank you for your message. Our offices are currently closed, but we w…" at bounding box center [388, 58] width 488 height 8
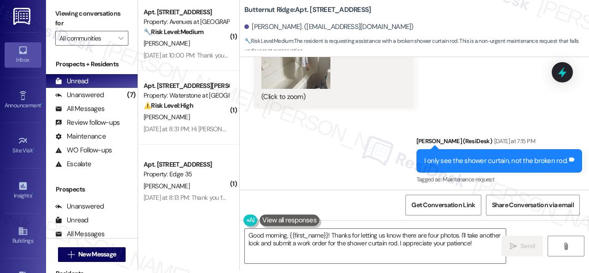
scroll to position [5051, 0]
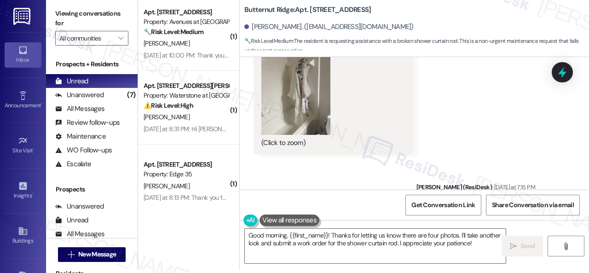
click at [305, 125] on button "Zoom image" at bounding box center [295, 89] width 69 height 92
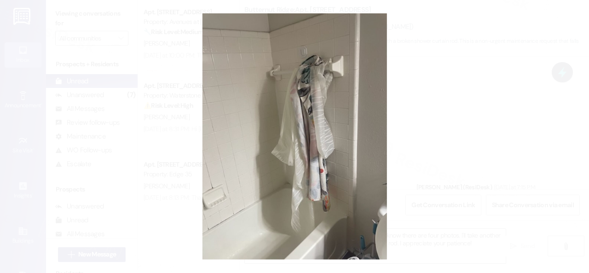
click at [346, 128] on button "Unzoom image" at bounding box center [294, 136] width 589 height 273
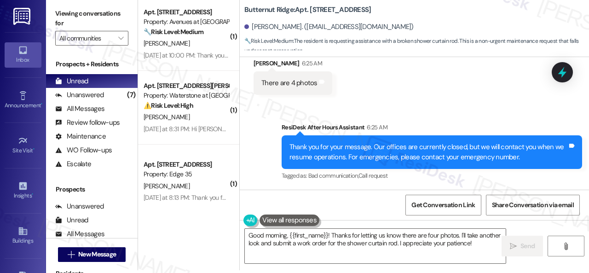
scroll to position [5281, 0]
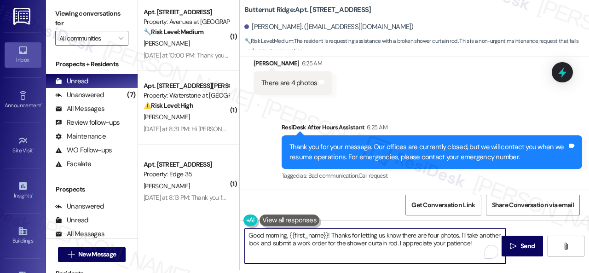
drag, startPoint x: 248, startPoint y: 236, endPoint x: 539, endPoint y: 291, distance: 295.4
click at [539, 272] on html "Inbox Go to Inbox Announcement • Send A Text Announcement Site Visit • Go to Si…" at bounding box center [294, 136] width 589 height 273
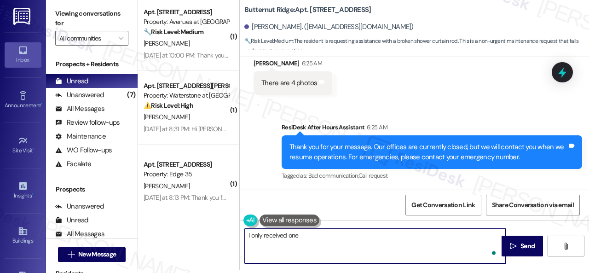
type textarea "I only received one."
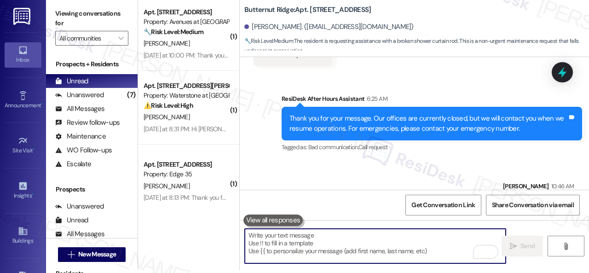
scroll to position [5193, 0]
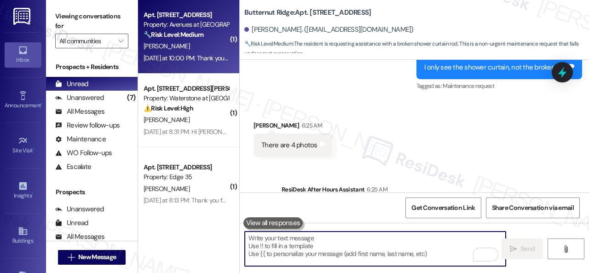
click at [177, 47] on div "T. Luarks" at bounding box center [186, 46] width 87 height 12
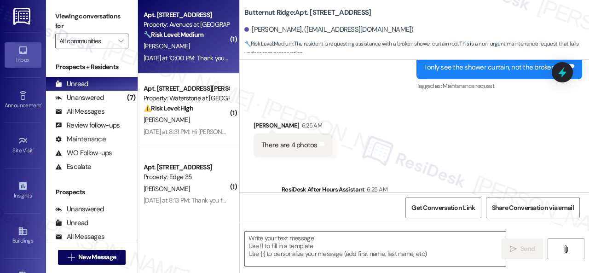
type textarea "Fetching suggested responses. Please feel free to read through the conversation…"
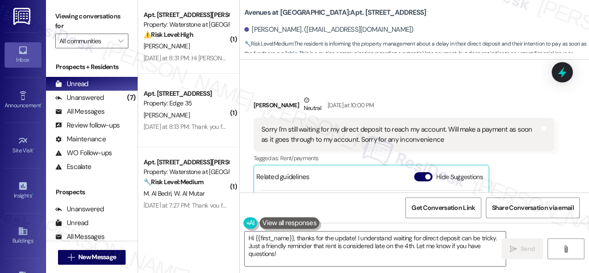
scroll to position [1348, 0]
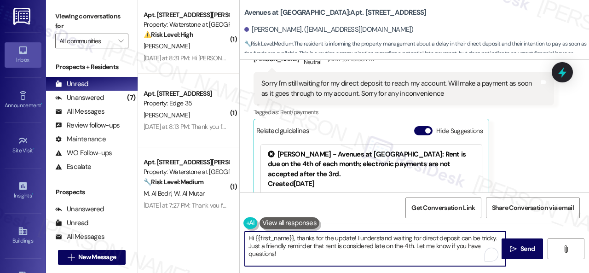
drag, startPoint x: 282, startPoint y: 257, endPoint x: 228, endPoint y: 230, distance: 60.3
click at [228, 230] on div "( 1 ) Apt. 14107, 6855 S Mason Rd Property: Waterstone at Cinco Ranch ⚠️ Risk L…" at bounding box center [363, 136] width 451 height 273
click at [349, 237] on textarea "Hi {{first_name}}, thanks for the update! I understand waiting for direct depos…" at bounding box center [375, 248] width 261 height 35
drag, startPoint x: 355, startPoint y: 236, endPoint x: 414, endPoint y: 246, distance: 59.7
click at [414, 246] on textarea "Hi {{first_name}}, thanks for the update! I understand waiting for direct depos…" at bounding box center [375, 248] width 261 height 35
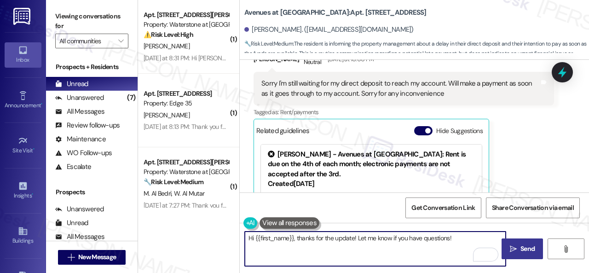
type textarea "Hi {{first_name}}, thanks for the update! Let me know if you have questions!"
click at [520, 249] on span "Send" at bounding box center [527, 249] width 14 height 10
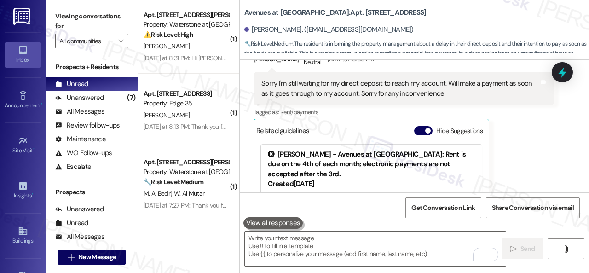
scroll to position [1394, 0]
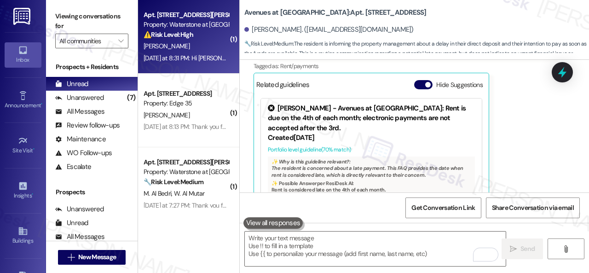
click at [193, 43] on div "[PERSON_NAME]" at bounding box center [186, 46] width 87 height 12
type textarea "Fetching suggested responses. Please feel free to read through the conversation…"
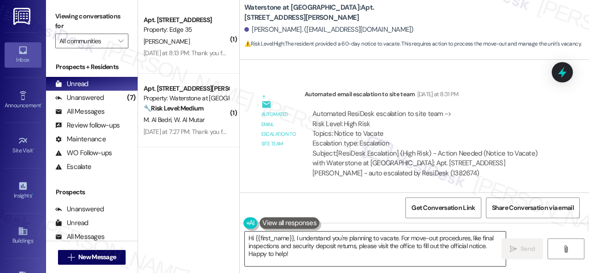
scroll to position [3, 0]
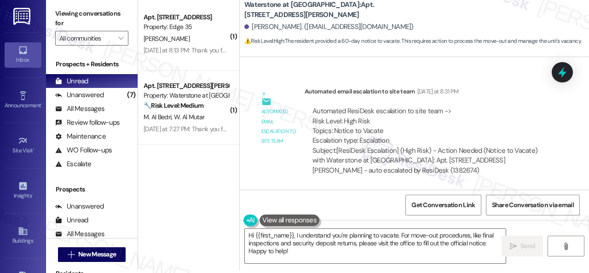
click at [174, 202] on div "( 1 ) Apt. 301, 1224 Prospect Street Property: Edge 35 A. Cvelbar Yesterday at …" at bounding box center [363, 133] width 451 height 273
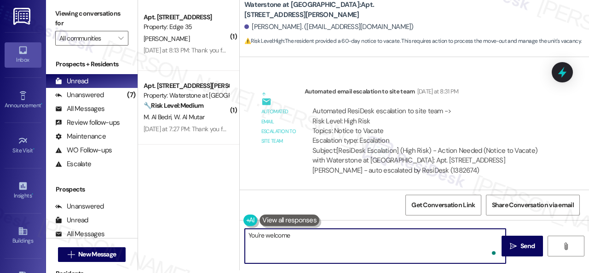
type textarea "You're welcome!"
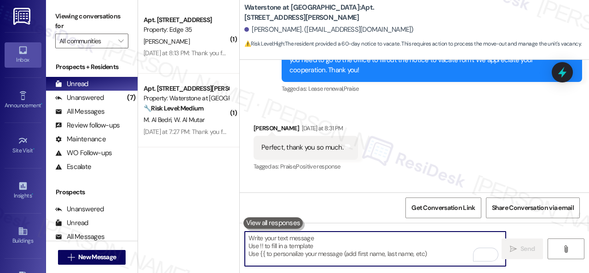
scroll to position [3938, 0]
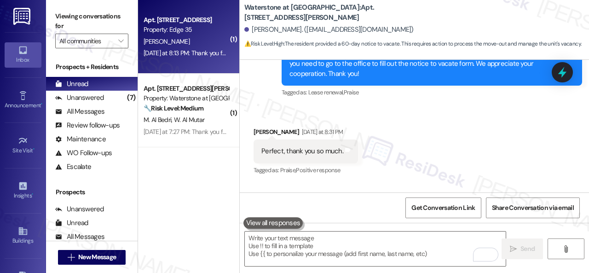
click at [213, 42] on div "A. Cvelbar" at bounding box center [186, 42] width 87 height 12
type textarea "Fetching suggested responses. Please feel free to read through the conversation…"
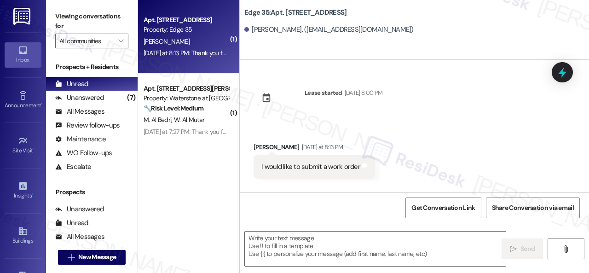
type textarea "Fetching suggested responses. Please feel free to read through the conversation…"
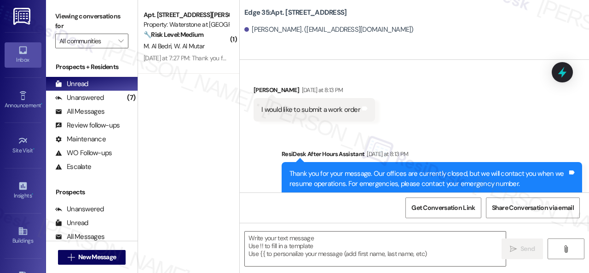
scroll to position [81, 0]
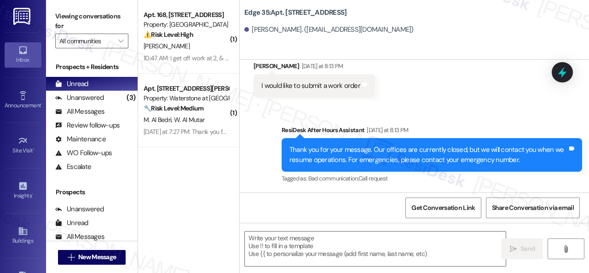
click at [378, 108] on div "Sent via SMS ResiDesk After Hours Assistant Yesterday at 8:13 PM Thank you for …" at bounding box center [414, 147] width 349 height 87
click at [305, 244] on textarea at bounding box center [375, 248] width 261 height 35
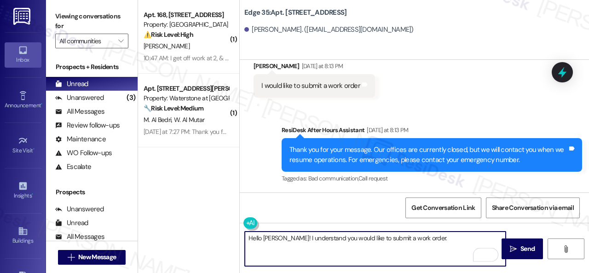
paste textarea "I'll be happy to submit it on your behalf. Please provide as much detail as pos…"
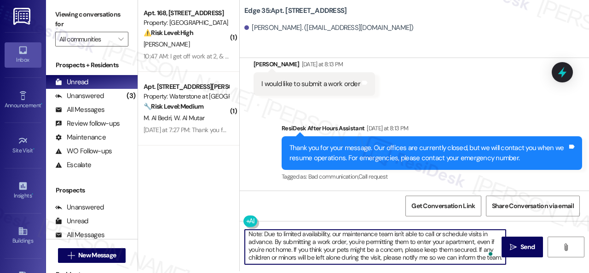
scroll to position [3, 0]
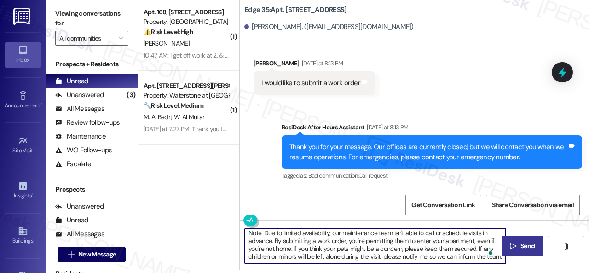
type textarea "Hello Annalee! I understand you would like to submit a work order. I'll be happ…"
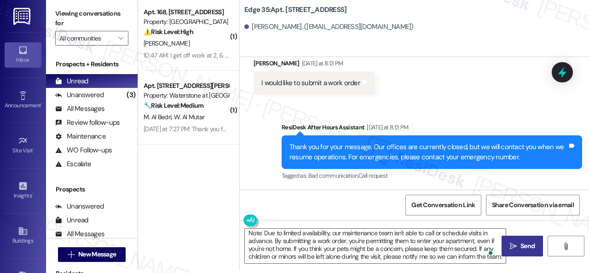
click at [513, 246] on icon "" at bounding box center [513, 245] width 7 height 7
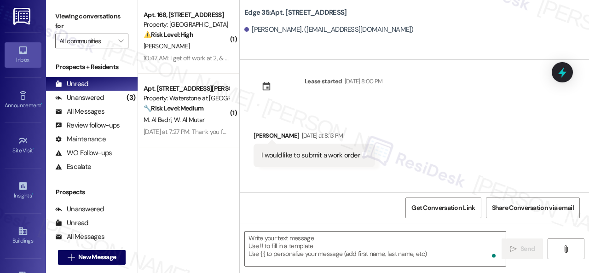
scroll to position [0, 0]
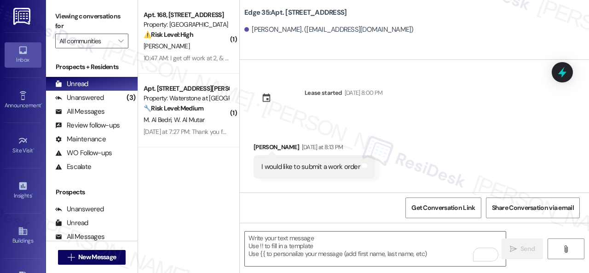
click at [210, 42] on div "[PERSON_NAME]" at bounding box center [186, 46] width 87 height 12
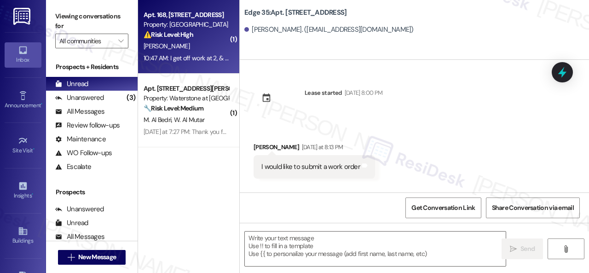
type textarea "Fetching suggested responses. Please feel free to read through the conversation…"
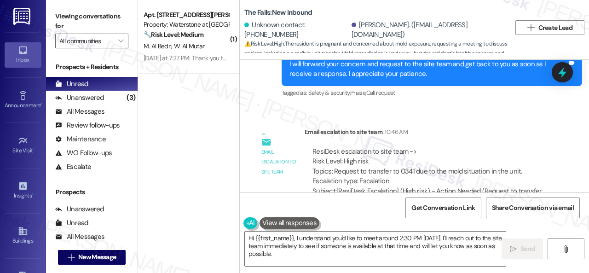
scroll to position [7544, 0]
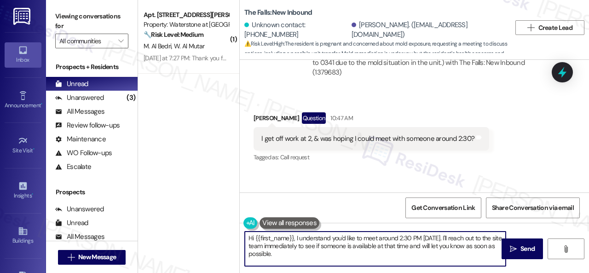
drag, startPoint x: 280, startPoint y: 257, endPoint x: 232, endPoint y: 226, distance: 56.8
click at [232, 226] on div "( 1 ) Apt. 14105, 6855 S Mason Rd Property: Waterstone at Cinco Ranch 🔧 Risk Le…" at bounding box center [363, 136] width 451 height 273
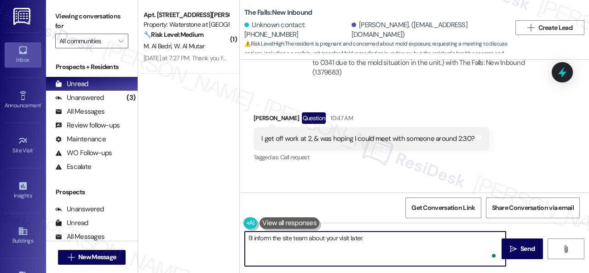
type textarea "I'll inform the site team about your visit later."
type textarea "ee"
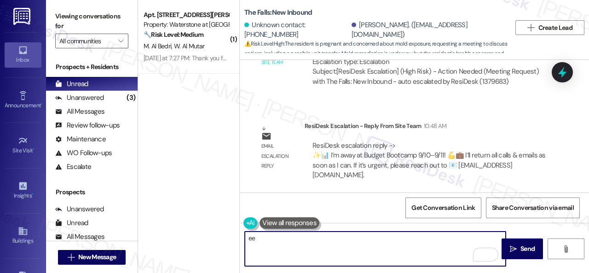
scroll to position [7682, 0]
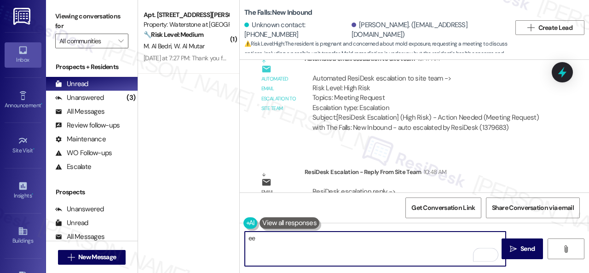
drag, startPoint x: 253, startPoint y: 242, endPoint x: 242, endPoint y: 242, distance: 11.5
click at [242, 242] on div "ee" at bounding box center [371, 248] width 262 height 35
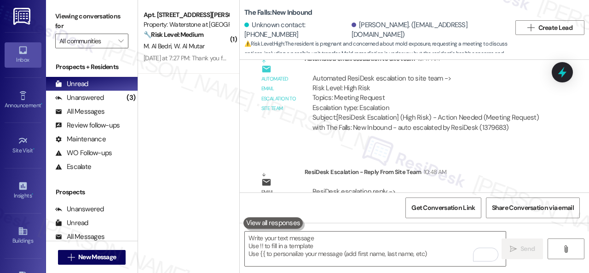
click at [272, 204] on div "Get Conversation Link Share Conversation via email" at bounding box center [414, 207] width 349 height 30
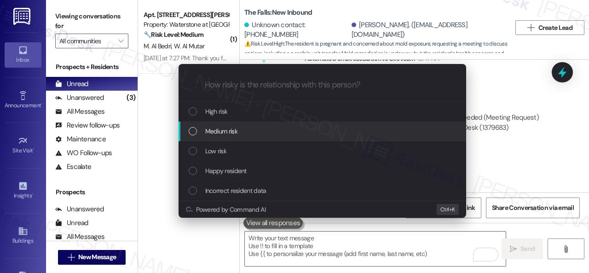
click at [216, 133] on span "Medium risk" at bounding box center [221, 131] width 32 height 10
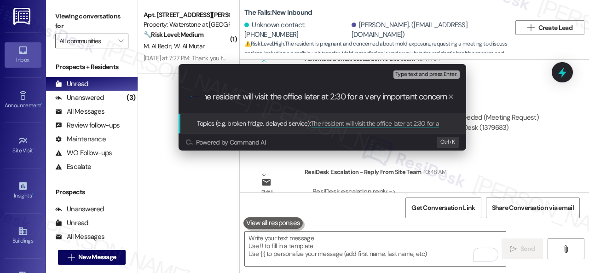
type input "The resident will visit the office later at 2:30 for a very important concern."
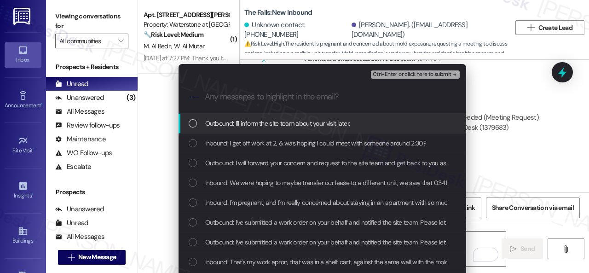
scroll to position [0, 0]
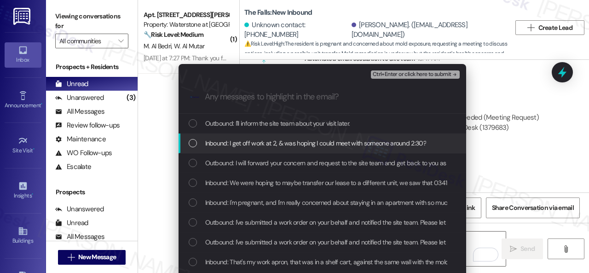
click at [240, 144] on span "Inbound: I get off work at 2, & was hoping I could meet with someone around 2:3…" at bounding box center [315, 143] width 221 height 10
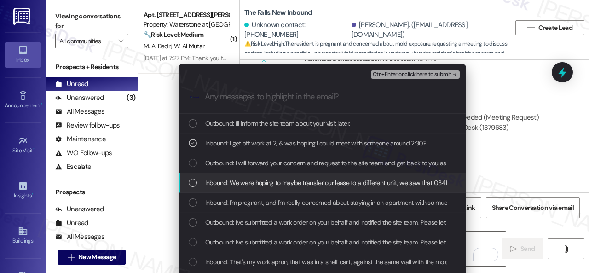
click at [342, 183] on span "Inbound: We were hoping to maybe transfer our lease to a different unit, we saw…" at bounding box center [372, 183] width 334 height 10
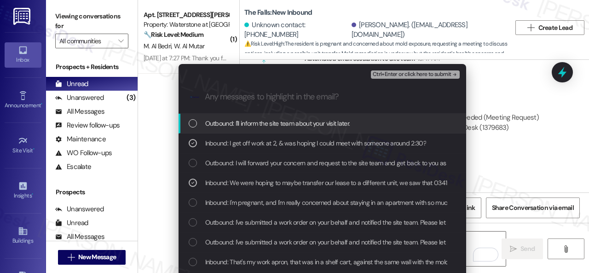
click at [406, 74] on span "Ctrl+Enter or click here to submit" at bounding box center [412, 74] width 79 height 6
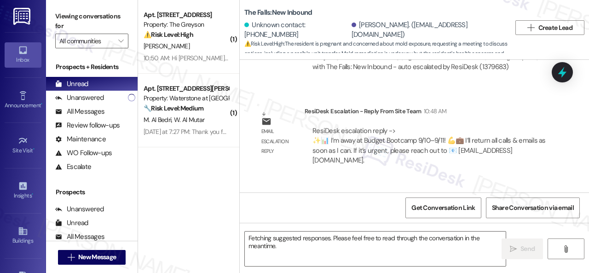
scroll to position [7498, 0]
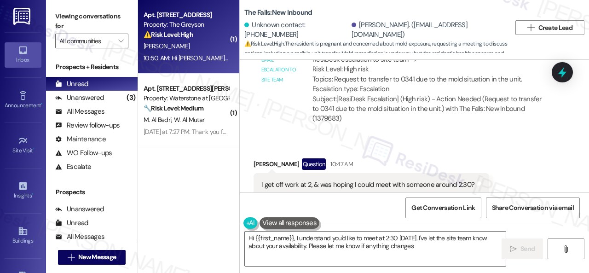
type textarea "Hi {{first_name}}, I understand you'd like to meet at 2:30 today. I've let the …"
click at [210, 46] on div "J. Lawhun" at bounding box center [186, 46] width 87 height 12
type textarea "Fetching suggested responses. Please feel free to read through the conversation…"
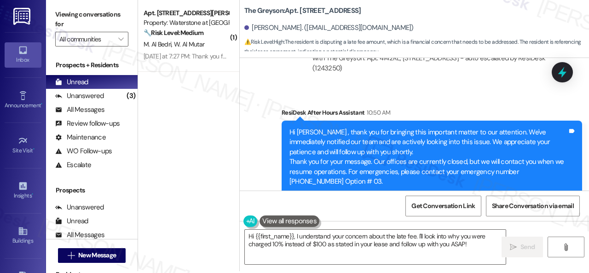
scroll to position [3, 0]
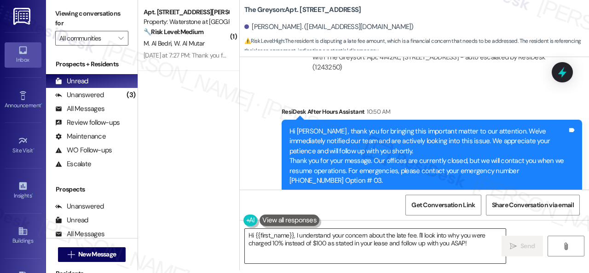
click at [440, 239] on textarea "Hi {{first_name}}, I understand your concern about the late fee. I'll look into…" at bounding box center [375, 246] width 261 height 35
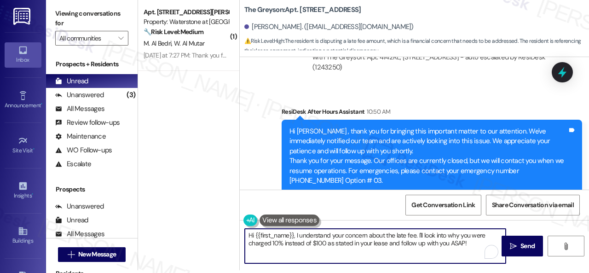
drag, startPoint x: 417, startPoint y: 234, endPoint x: 479, endPoint y: 242, distance: 62.5
click at [479, 242] on textarea "Hi {{first_name}}, I understand your concern about the late fee. I'll look into…" at bounding box center [375, 246] width 261 height 35
paste textarea "The site team has been informed about your inquiry or concern. I'll get back to…"
type textarea "Hi {{first_name}}, I understand your concern about the late fee. The site team …"
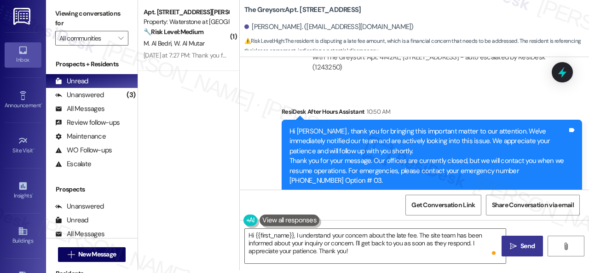
click at [529, 242] on span "Send" at bounding box center [527, 246] width 14 height 10
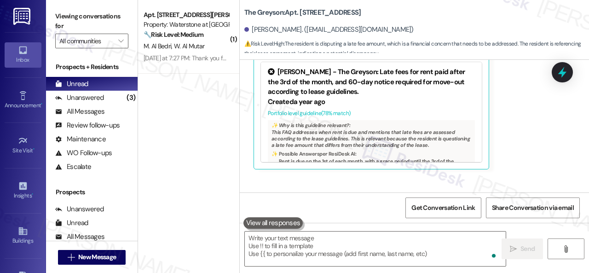
scroll to position [4673, 0]
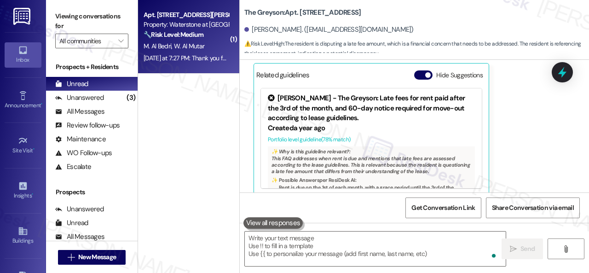
click at [209, 44] on div "M. Al Bedri W. Al Mutar" at bounding box center [186, 46] width 87 height 12
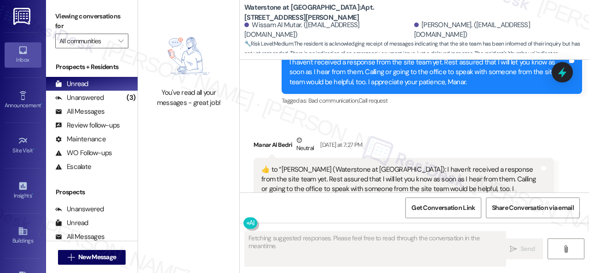
scroll to position [7967, 0]
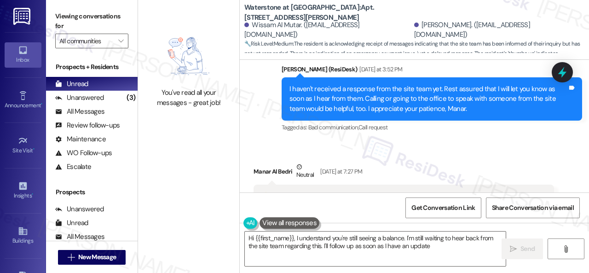
type textarea "Hi {{first_name}}, I understand you're still seeing a balance. I'm still waitin…"
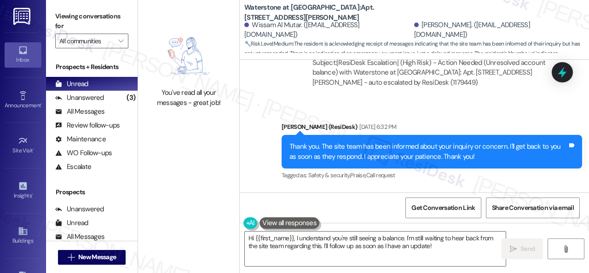
scroll to position [7599, 0]
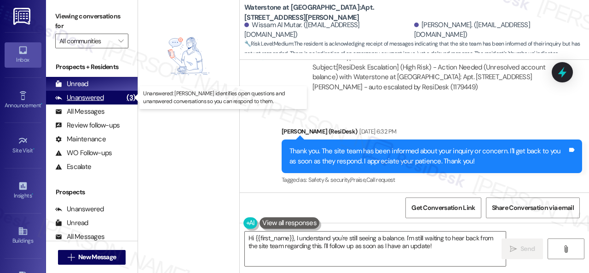
click at [113, 96] on div "Unanswered (3)" at bounding box center [92, 98] width 92 height 14
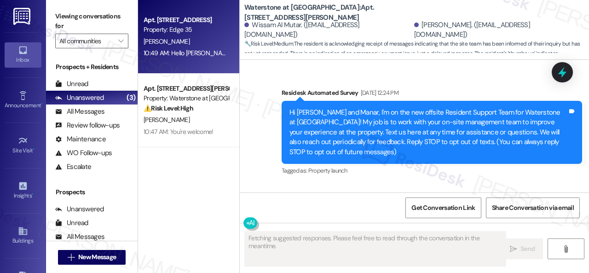
type textarea "Fetching suggested responses. Please feel free to read through the conversation…"
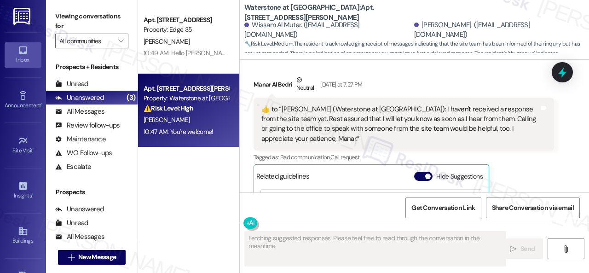
scroll to position [8054, 0]
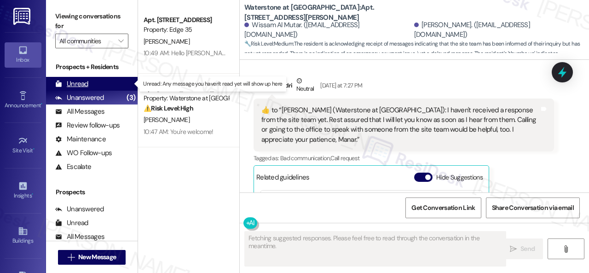
click at [81, 83] on div "Unread" at bounding box center [71, 84] width 33 height 10
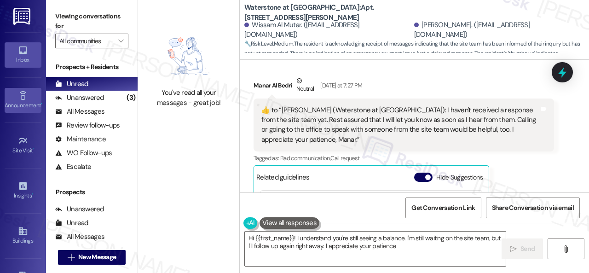
type textarea "Hi {{first_name}}! I understand you're still seeing a balance. I'm still waitin…"
click at [18, 103] on div "Announcement •" at bounding box center [23, 105] width 46 height 9
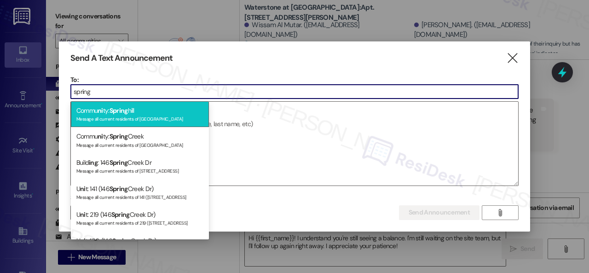
type input "spring"
click at [120, 114] on span "Spring" at bounding box center [118, 110] width 18 height 8
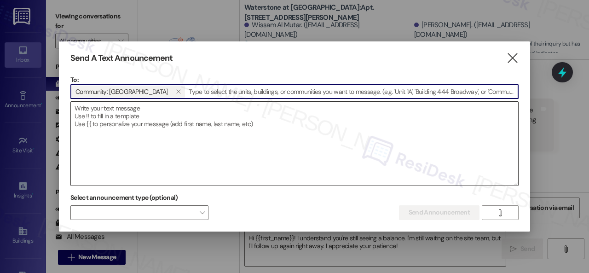
click at [125, 116] on textarea at bounding box center [294, 144] width 447 height 84
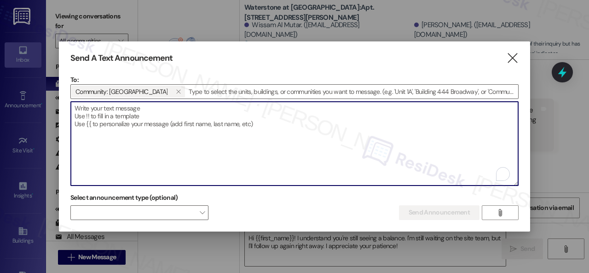
paste textarea "Hey {{first_name}}, we're always looking for opportunities to create a strong s…"
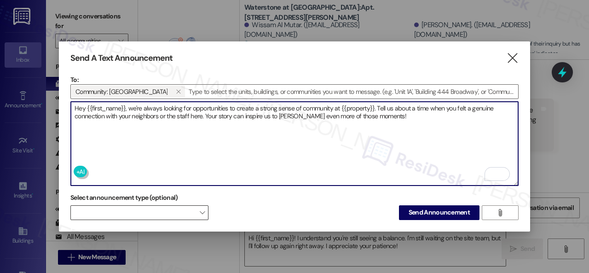
type textarea "Hey {{first_name}}, we're always looking for opportunities to create a strong s…"
click at [162, 213] on span at bounding box center [139, 212] width 138 height 15
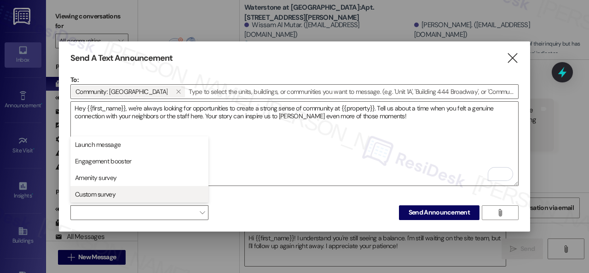
click at [99, 196] on span "Custom survey" at bounding box center [95, 194] width 40 height 9
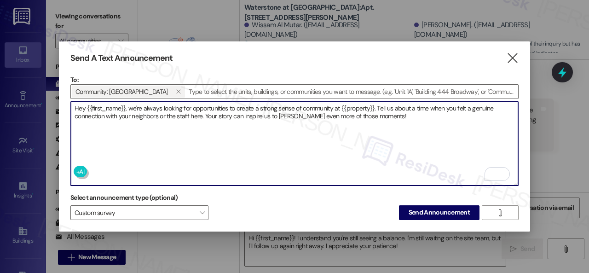
click at [265, 144] on textarea "Hey {{first_name}}, we're always looking for opportunities to create a strong s…" at bounding box center [294, 144] width 447 height 84
click at [159, 210] on span "Custom survey" at bounding box center [139, 212] width 138 height 15
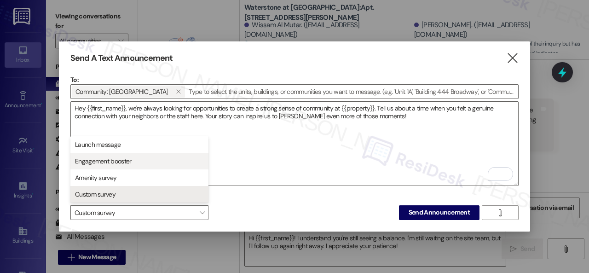
click at [103, 161] on span "Engagement booster" at bounding box center [103, 160] width 56 height 9
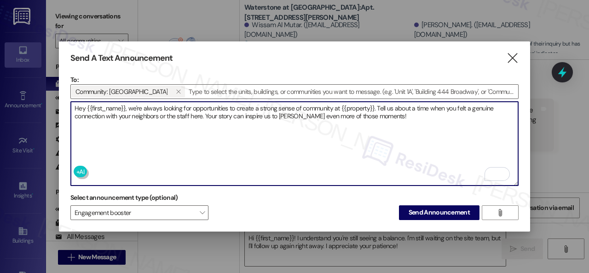
click at [242, 153] on textarea "Hey {{first_name}}, we're always looking for opportunities to create a strong s…" at bounding box center [294, 144] width 447 height 84
click at [419, 214] on span "Send Announcement" at bounding box center [439, 212] width 61 height 10
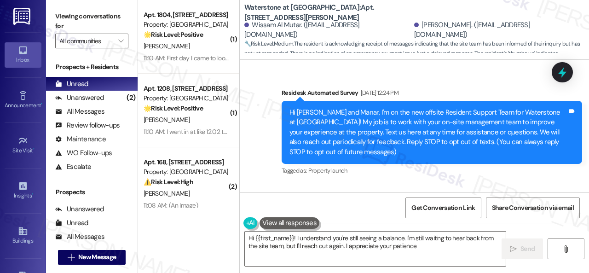
type textarea "Hi {{first_name}}! I understand you're still seeing a balance. I'm still waitin…"
